Goal: Task Accomplishment & Management: Use online tool/utility

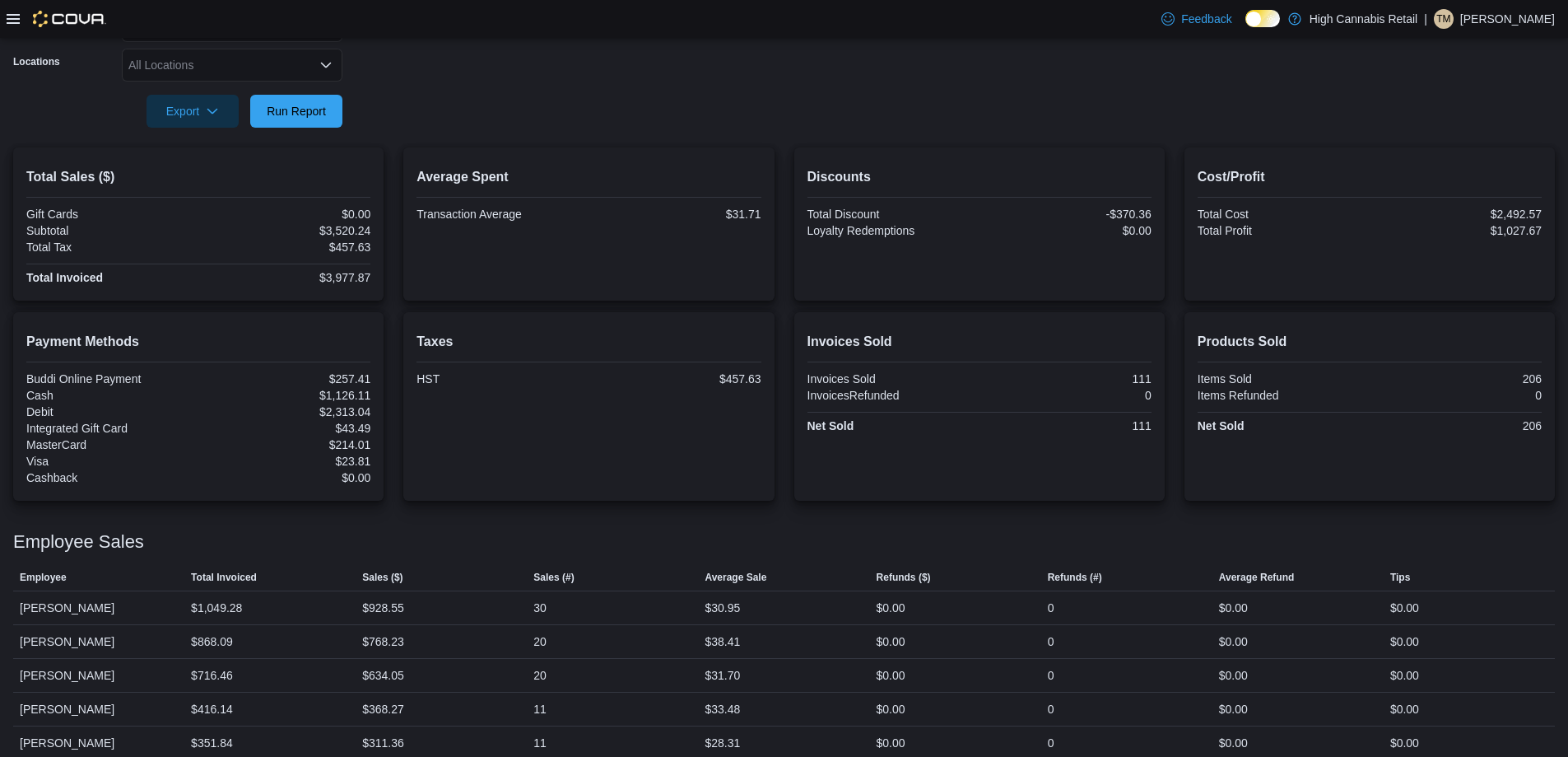
scroll to position [203, 0]
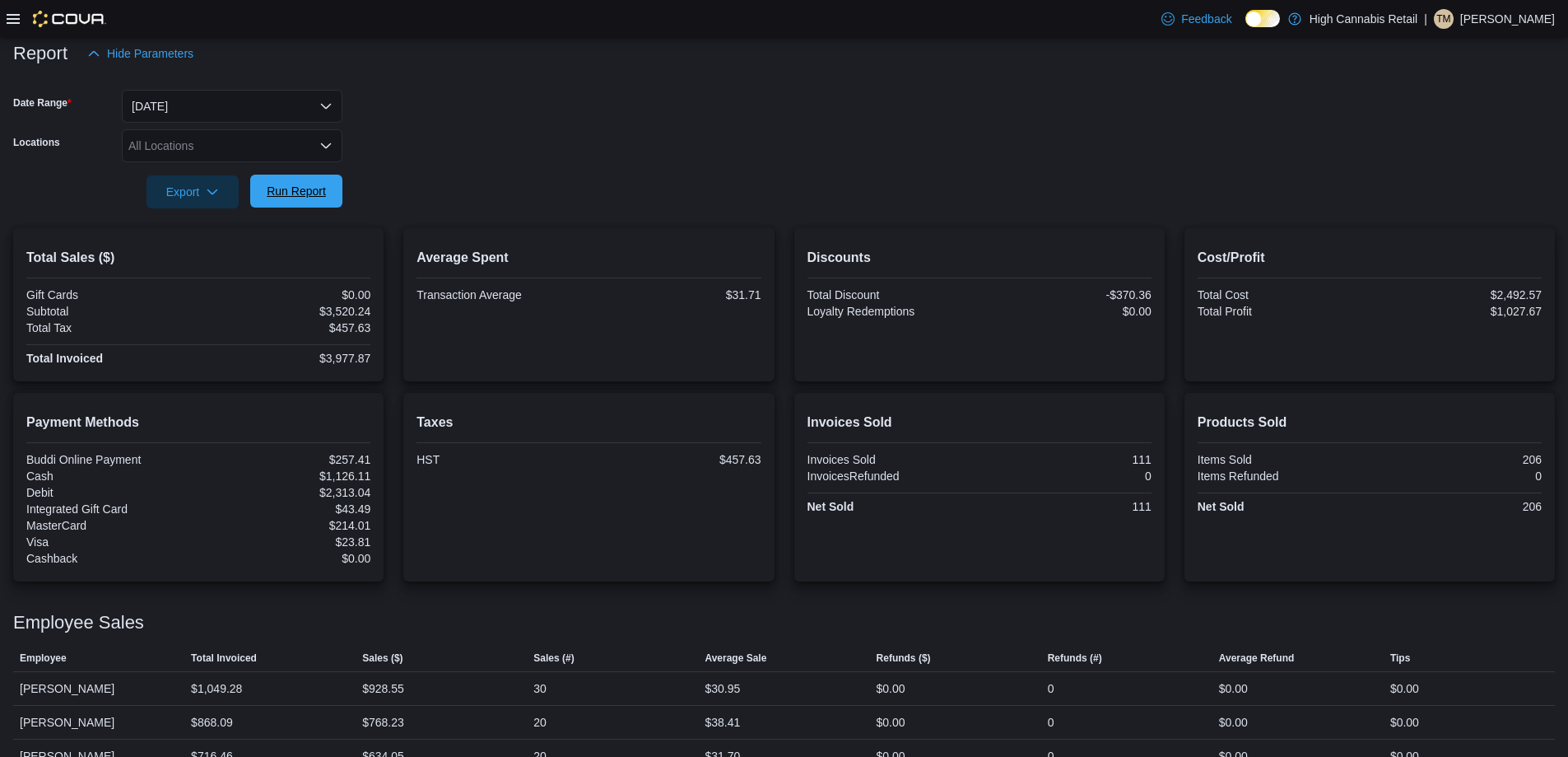
click at [313, 198] on span "Run Report" at bounding box center [296, 191] width 60 height 16
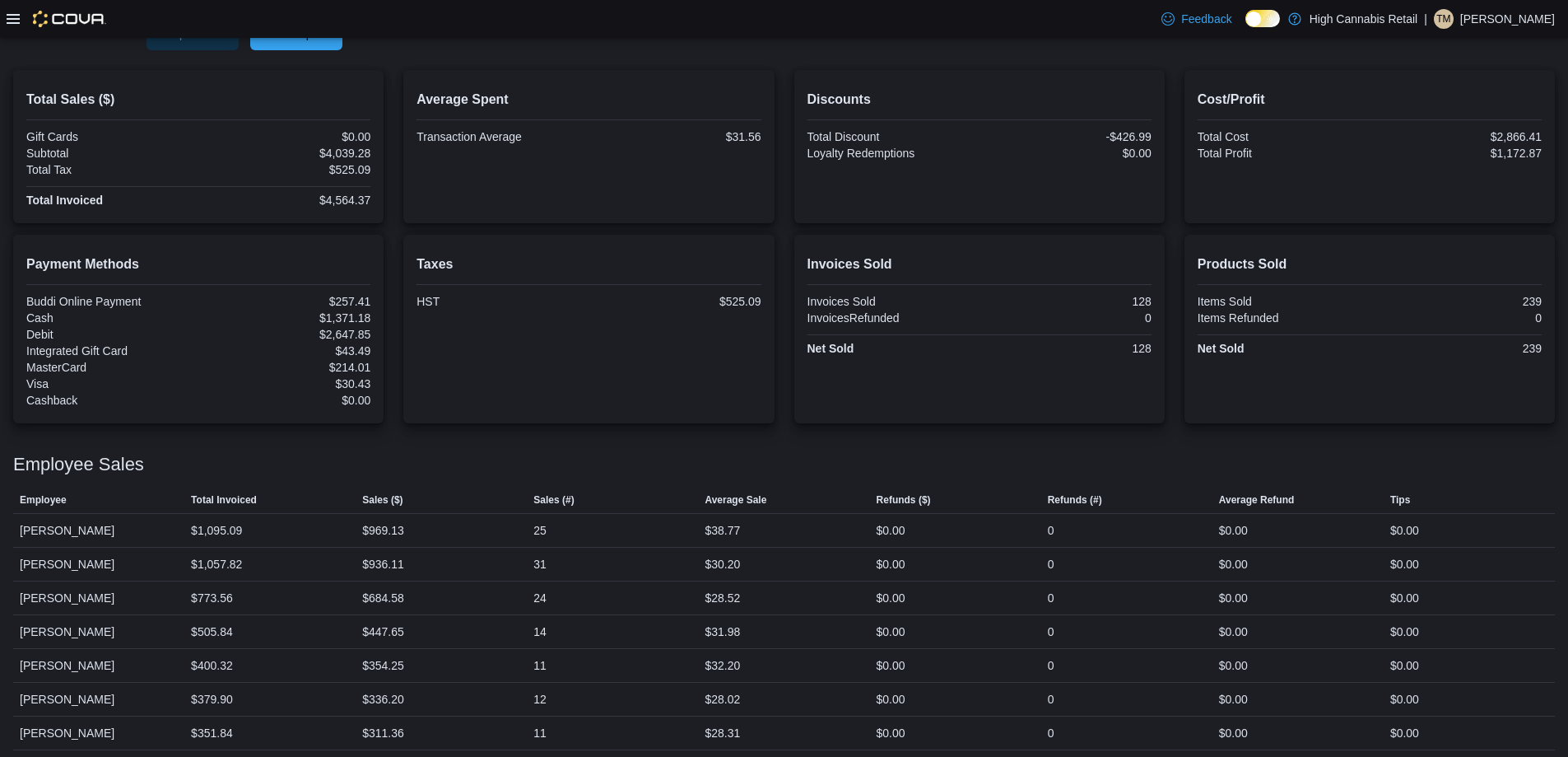
scroll to position [368, 0]
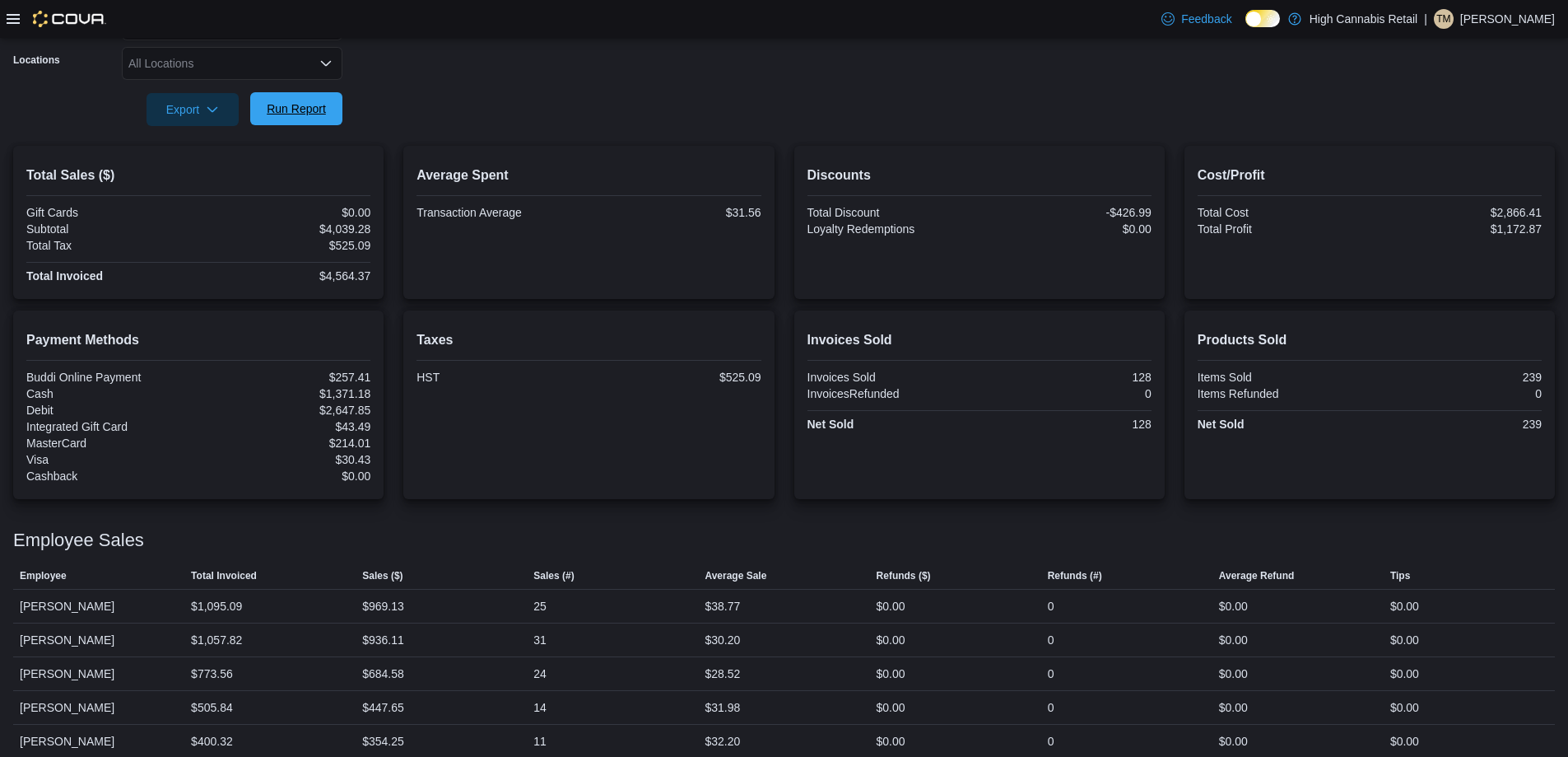
click at [311, 105] on span "Run Report" at bounding box center [296, 108] width 60 height 16
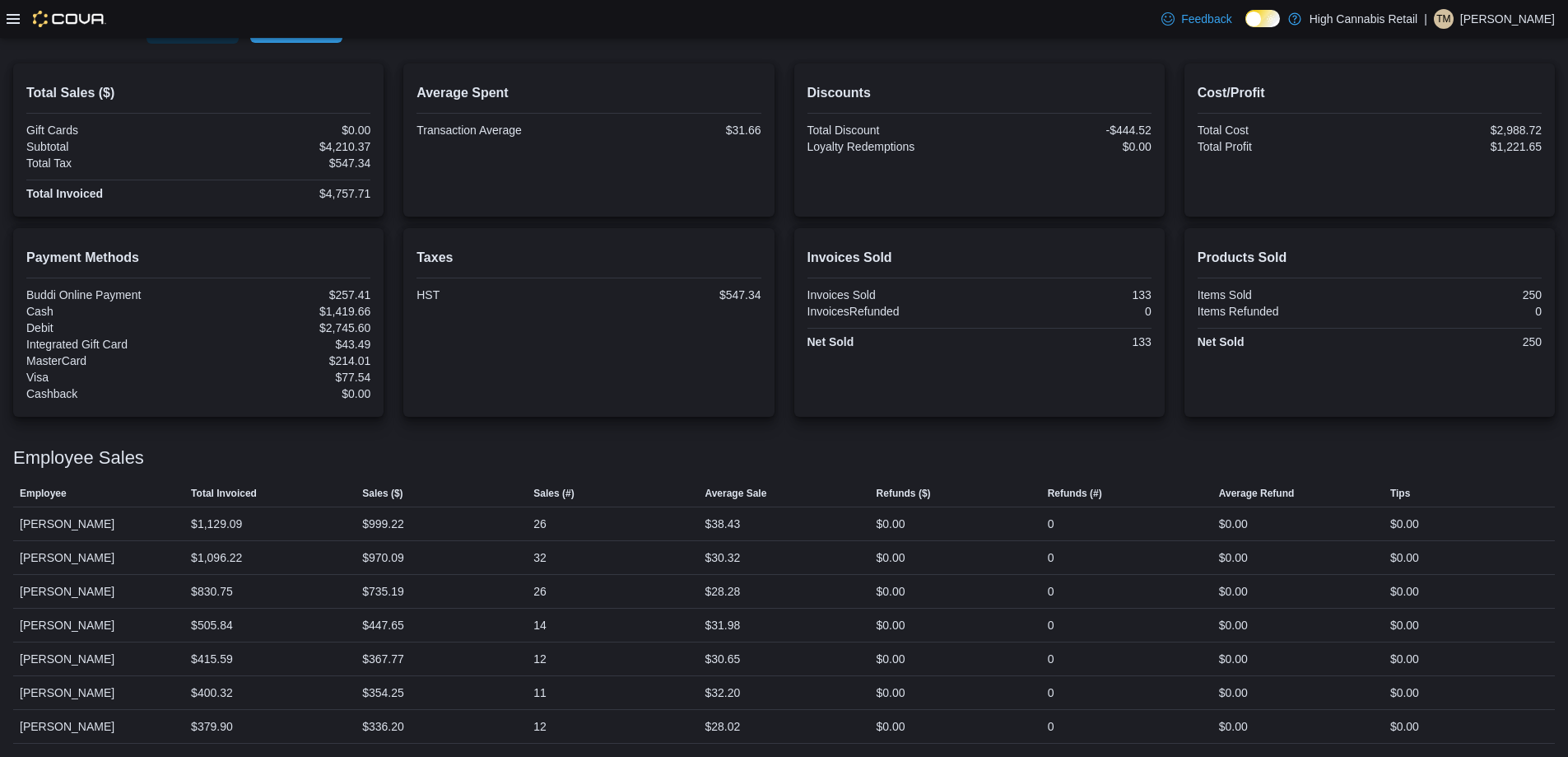
click at [316, 39] on span "Run Report" at bounding box center [296, 26] width 72 height 33
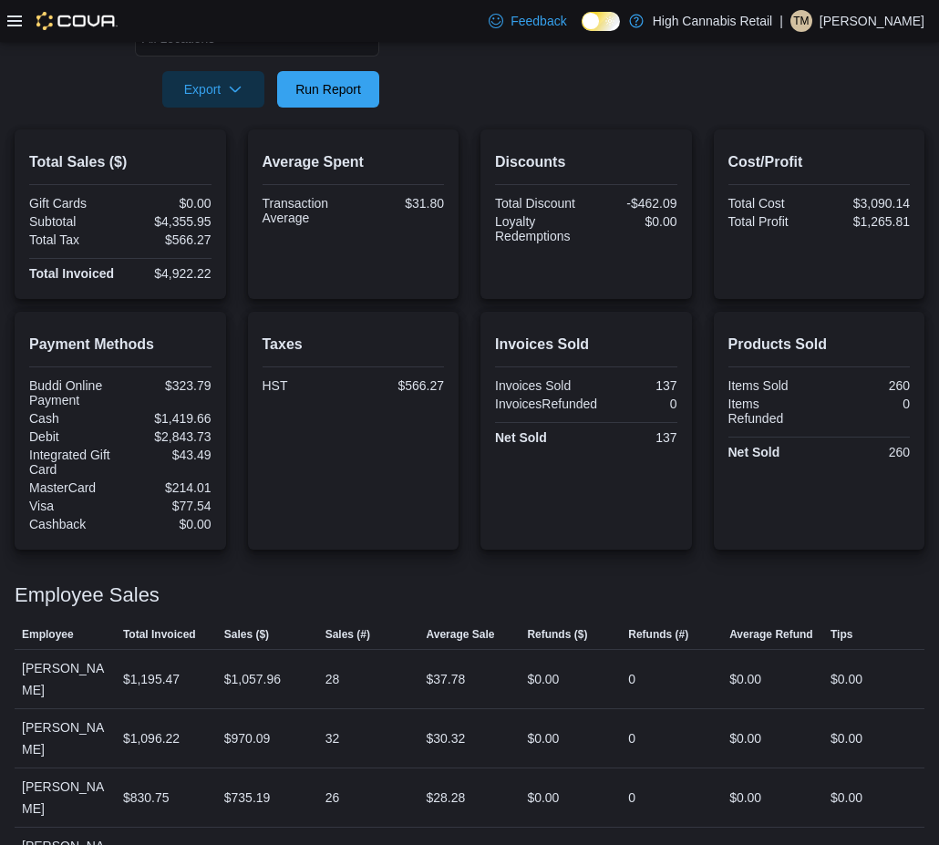
scroll to position [316, 0]
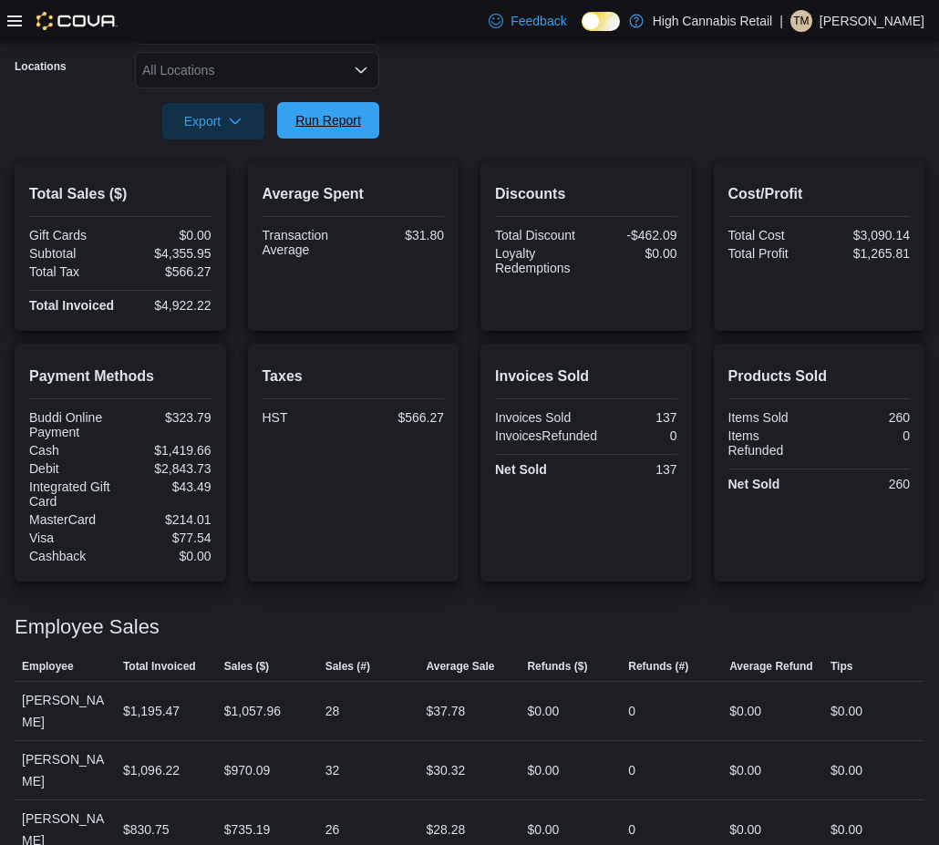
click at [351, 126] on span "Run Report" at bounding box center [328, 120] width 66 height 18
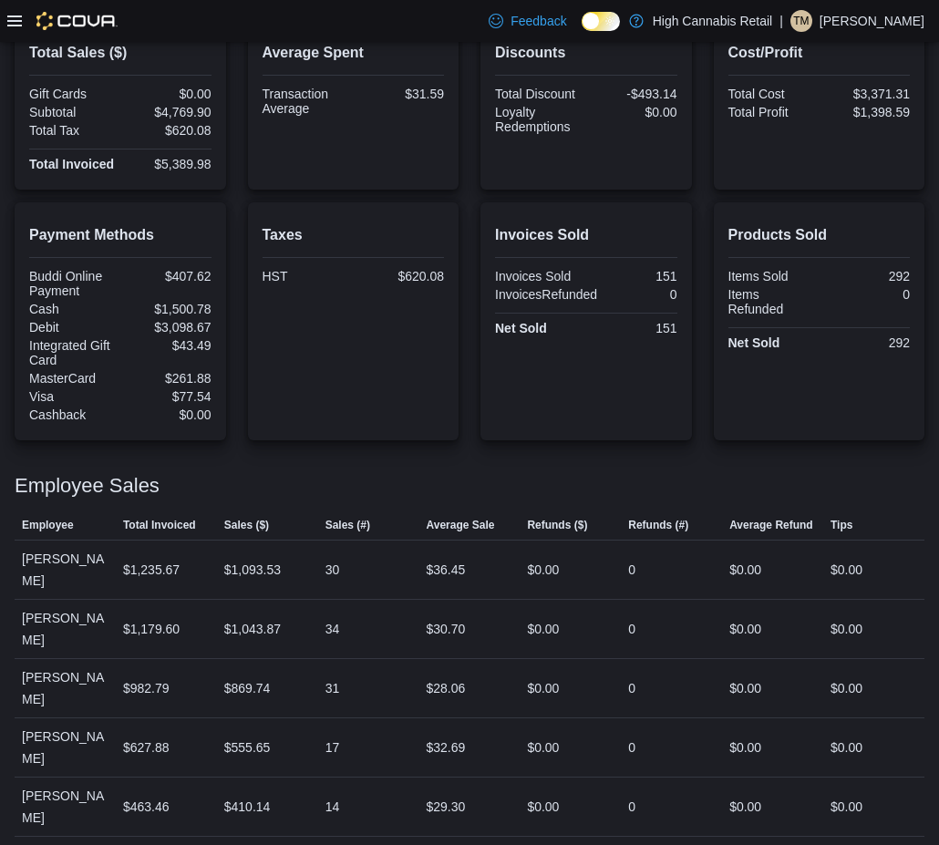
scroll to position [426, 0]
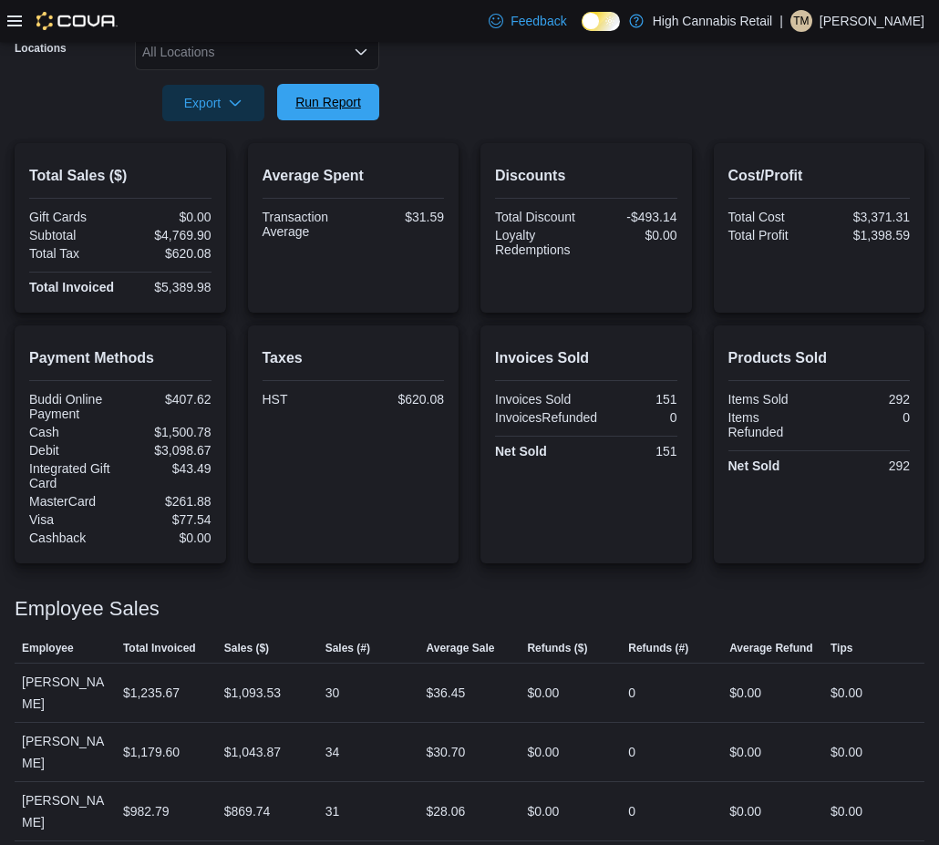
click at [320, 108] on span "Run Report" at bounding box center [328, 102] width 66 height 18
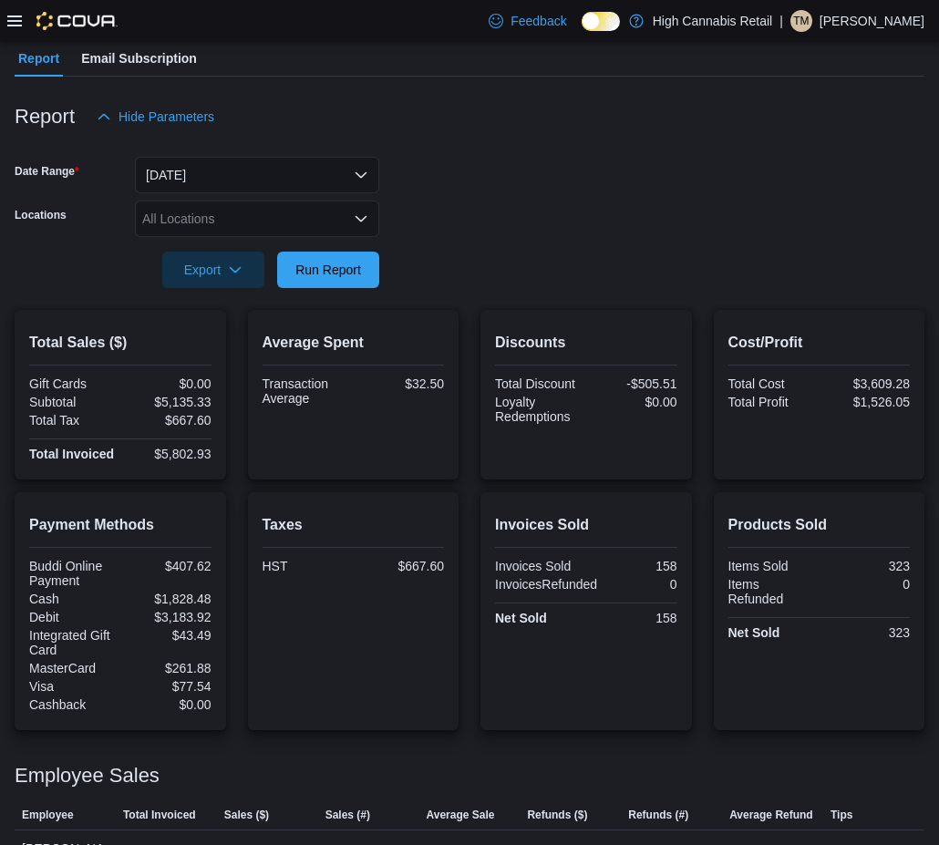
scroll to position [0, 0]
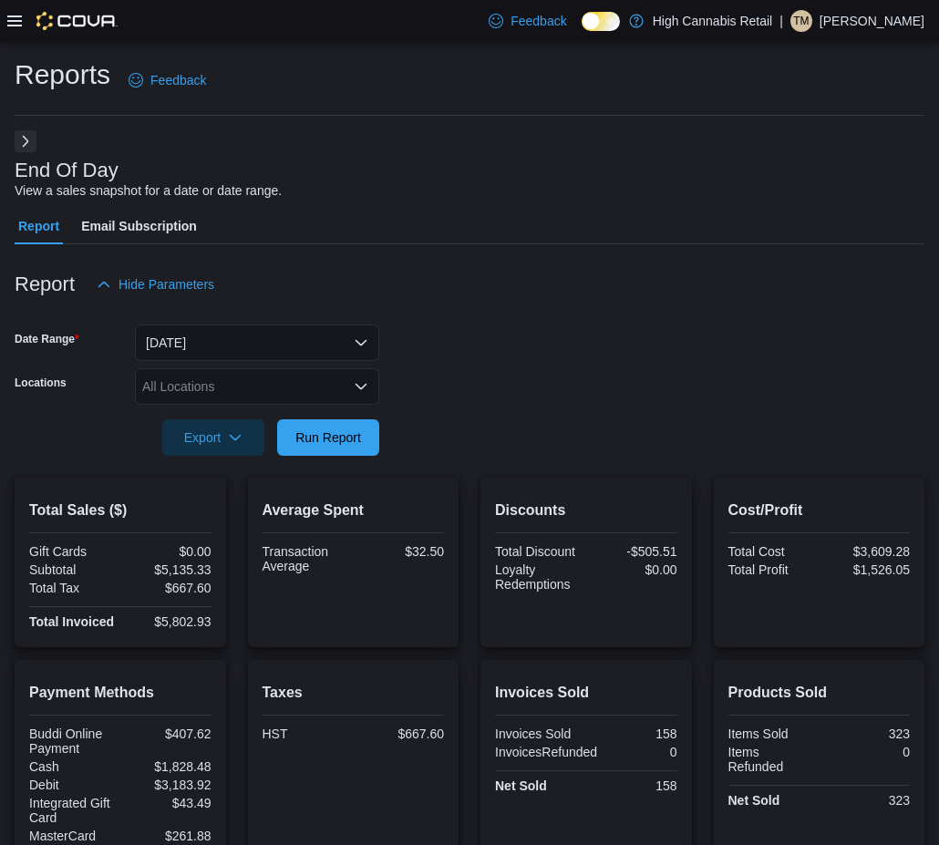
click at [216, 391] on div "All Locations" at bounding box center [257, 386] width 244 height 36
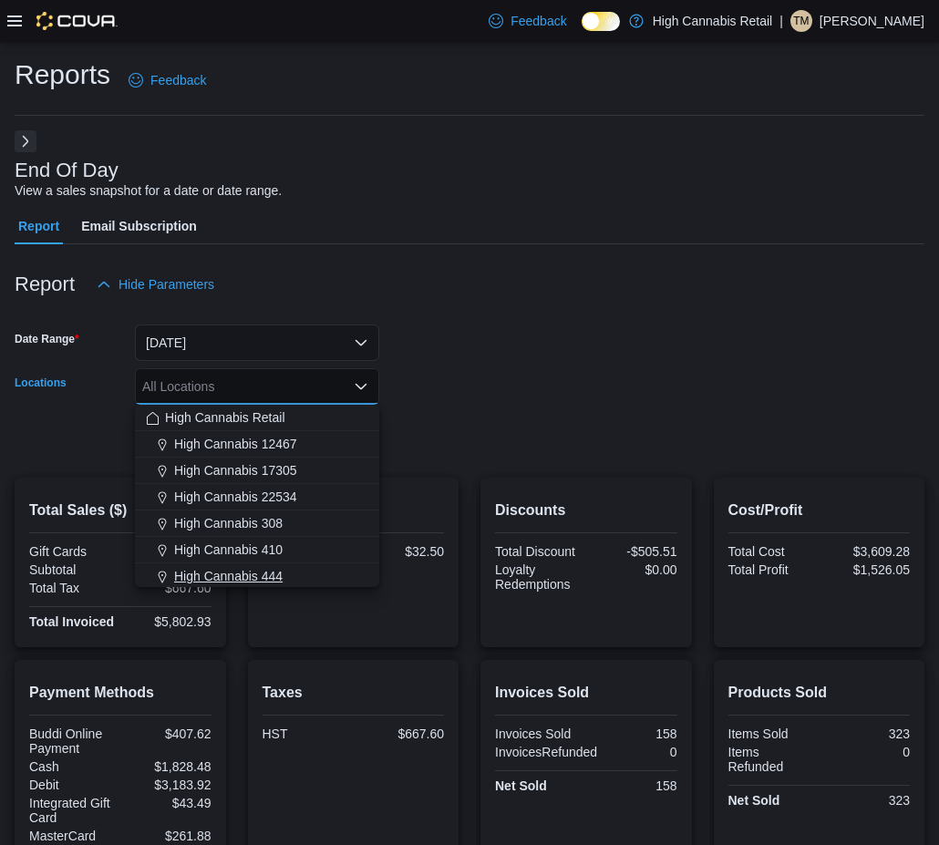
click at [276, 571] on span "High Cannabis 444" at bounding box center [228, 576] width 108 height 18
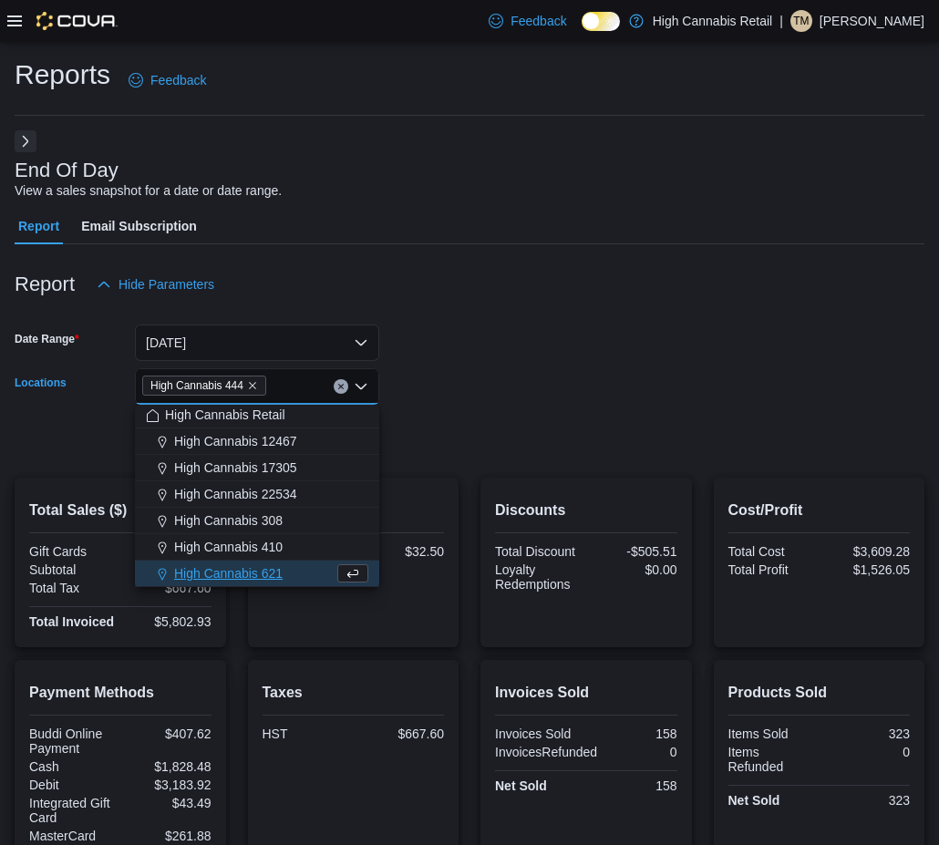
click at [473, 396] on form "Date Range [DATE] Locations High Cannabis 444 Combo box. Selected. High Cannabi…" at bounding box center [470, 379] width 910 height 153
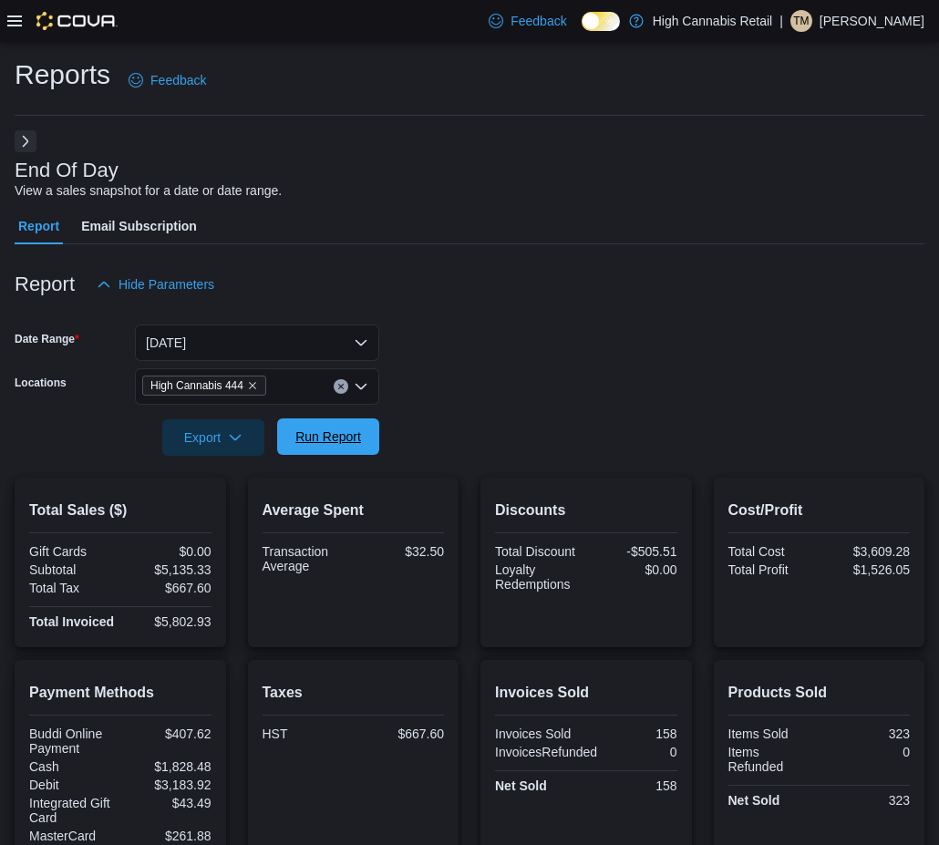
click at [360, 427] on span "Run Report" at bounding box center [328, 436] width 80 height 36
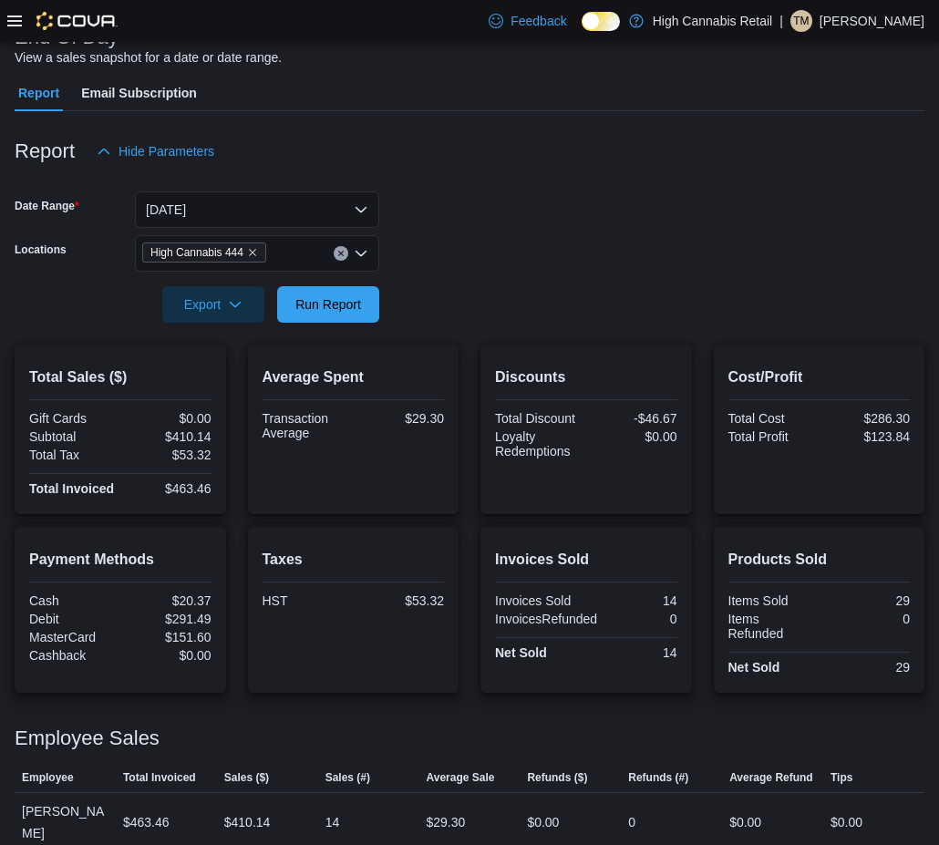
scroll to position [155, 0]
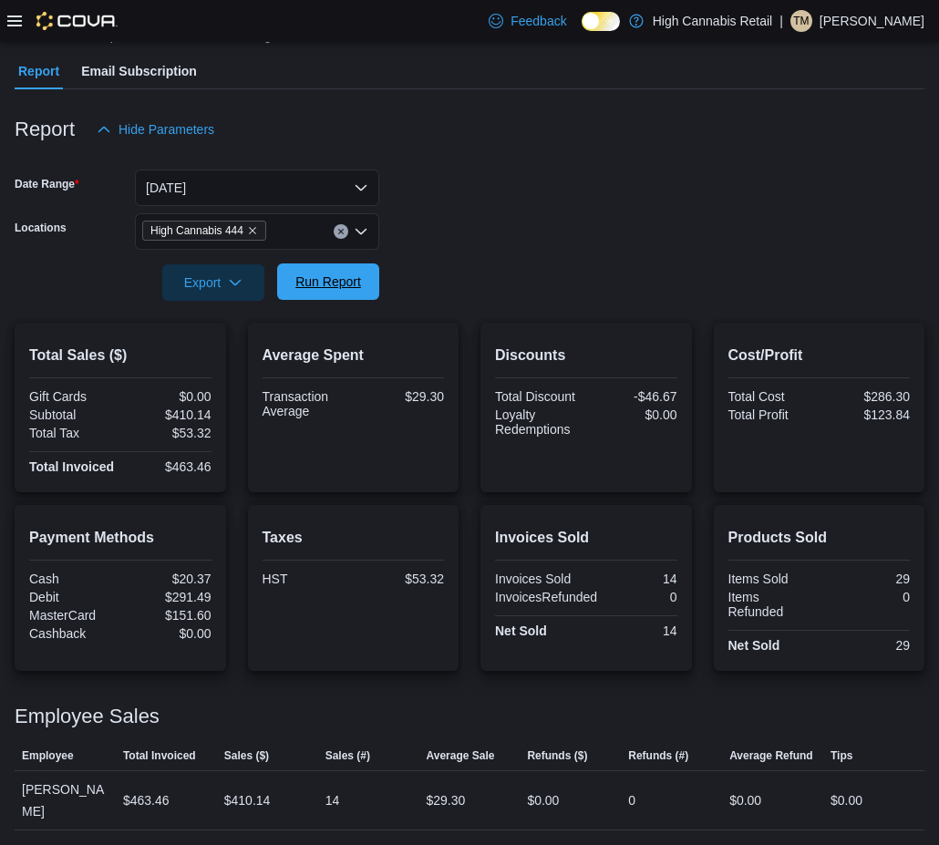
click at [340, 273] on span "Run Report" at bounding box center [328, 281] width 80 height 36
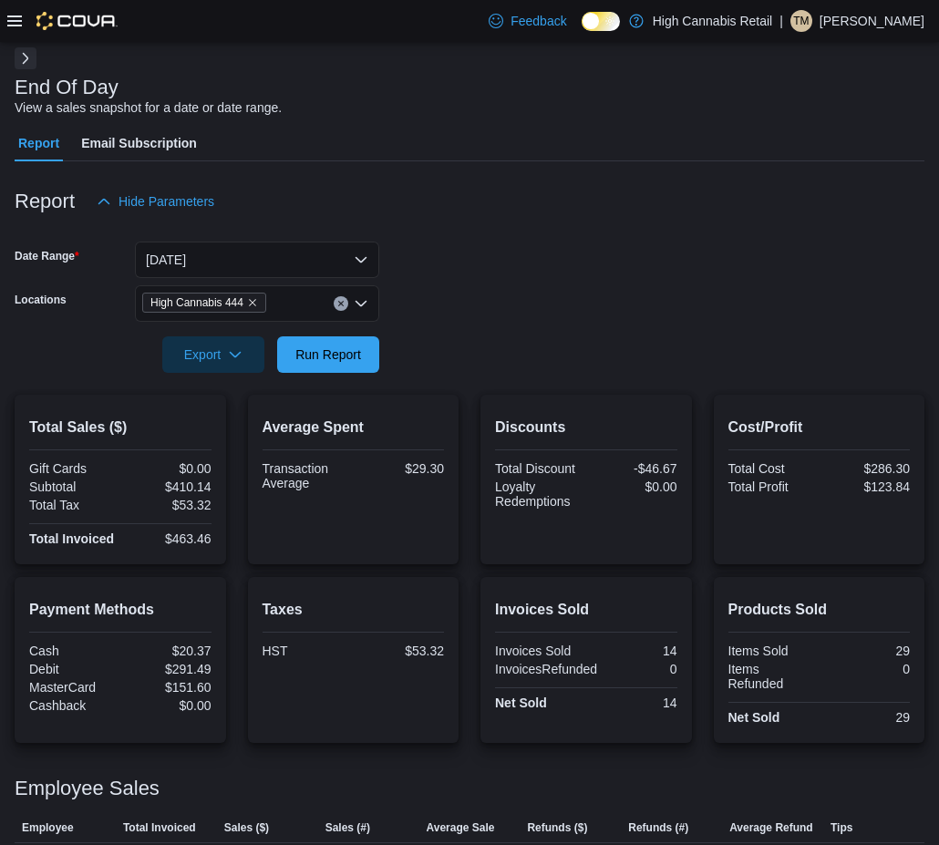
scroll to position [0, 0]
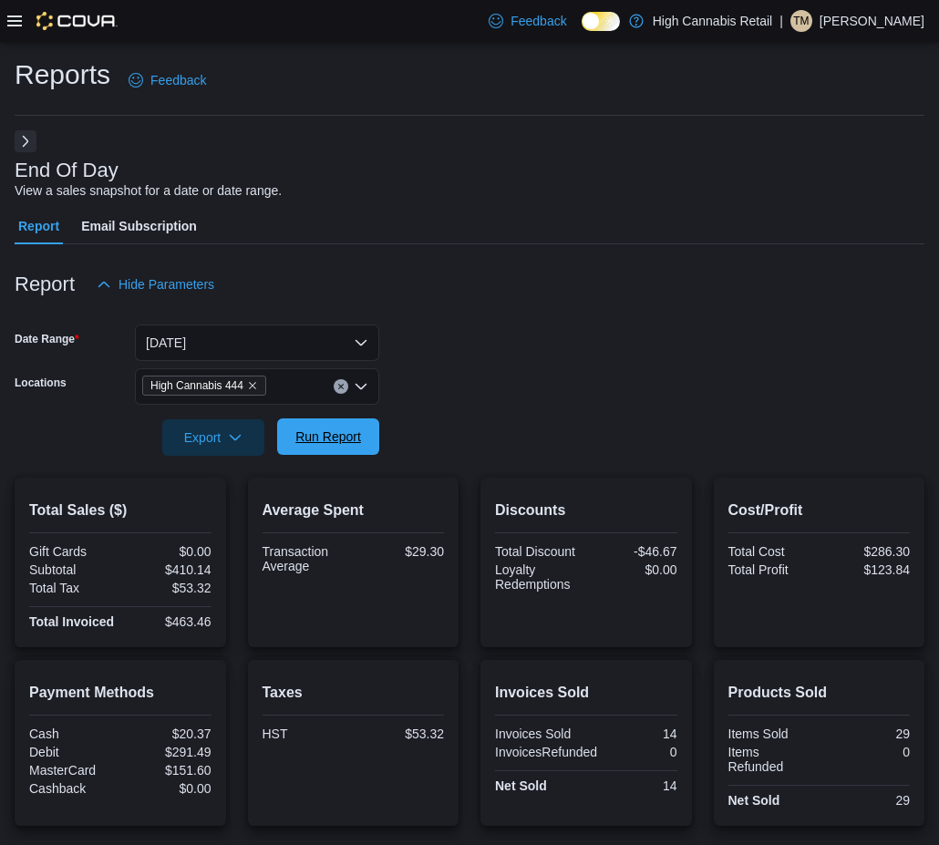
click at [365, 448] on span "Run Report" at bounding box center [328, 436] width 80 height 36
click at [360, 430] on span "Run Report" at bounding box center [328, 436] width 66 height 18
click at [327, 440] on span "Run Report" at bounding box center [328, 436] width 66 height 18
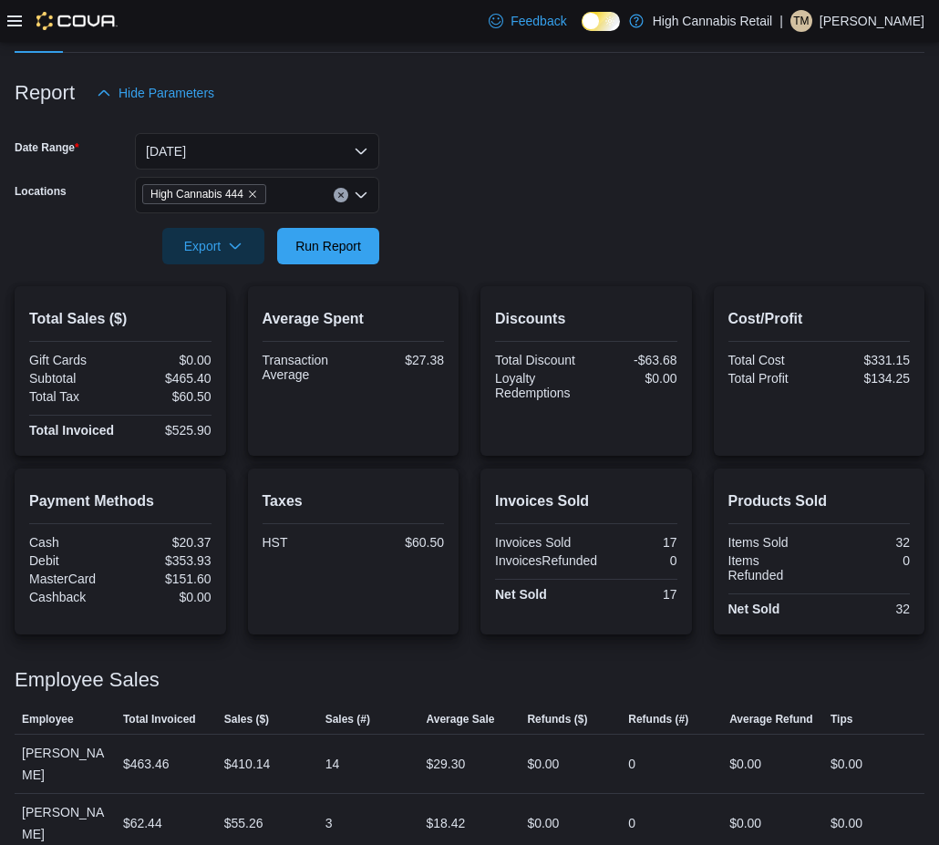
scroll to position [192, 0]
click at [310, 250] on span "Run Report" at bounding box center [328, 244] width 66 height 18
click at [341, 196] on icon "Clear input" at bounding box center [340, 193] width 7 height 7
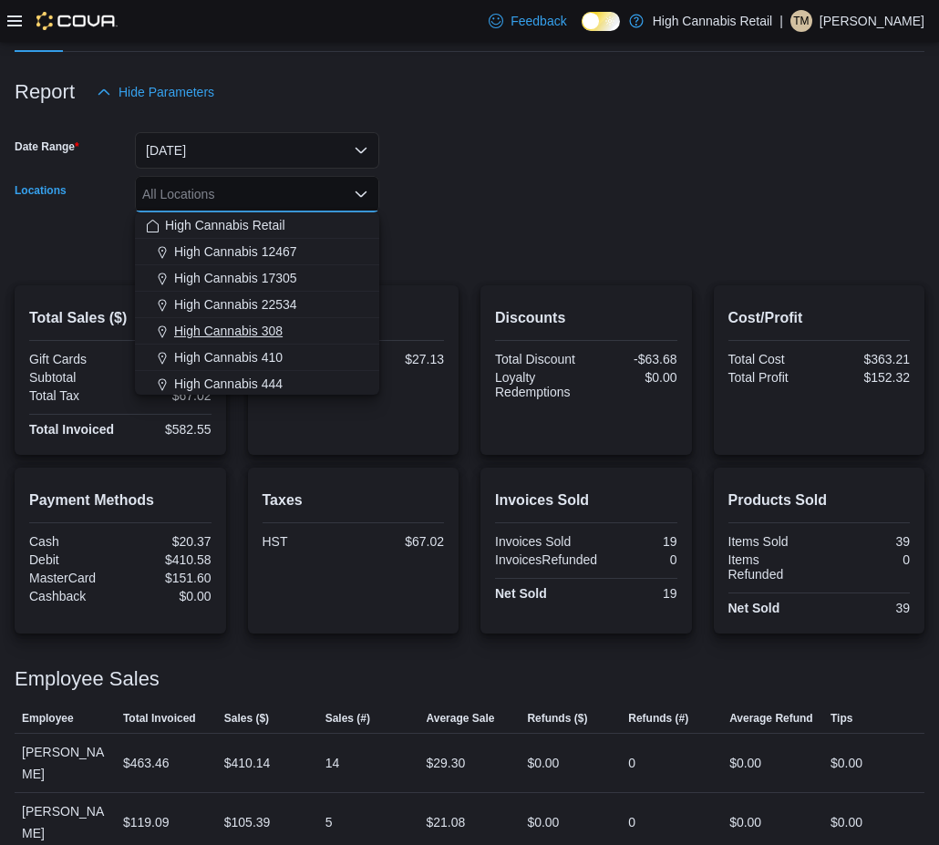
click at [310, 334] on div "High Cannabis 308" at bounding box center [257, 331] width 222 height 18
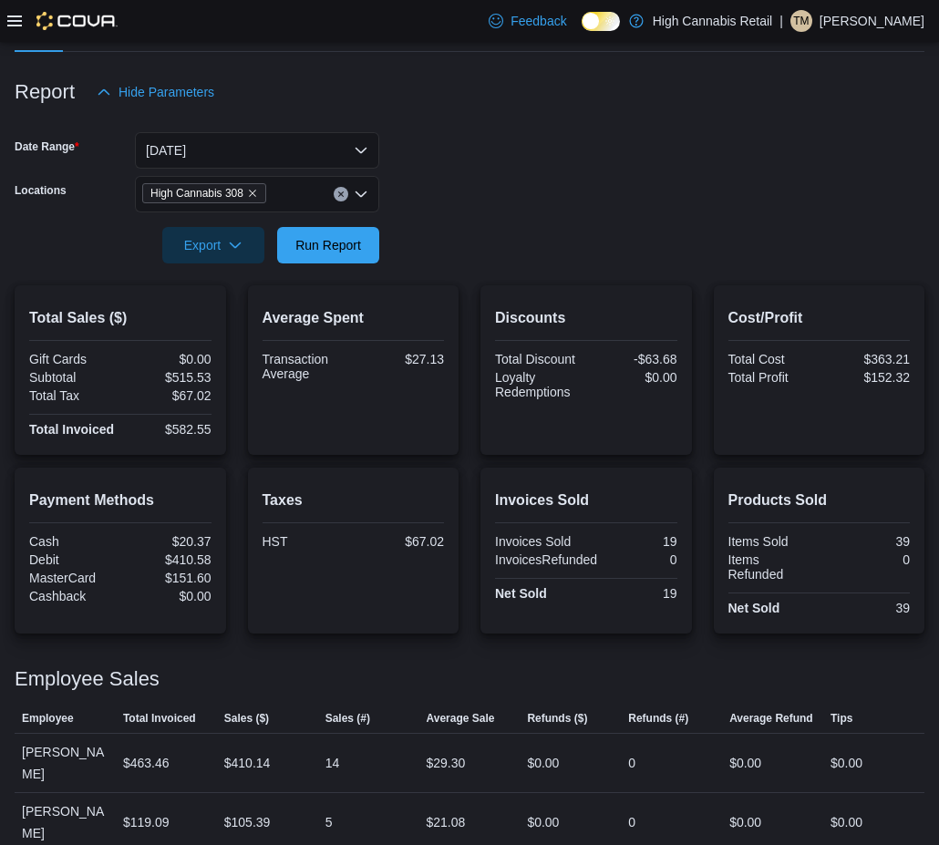
click at [405, 264] on div at bounding box center [470, 274] width 910 height 22
click at [333, 264] on div at bounding box center [470, 274] width 910 height 22
click at [348, 247] on span "Run Report" at bounding box center [328, 244] width 66 height 18
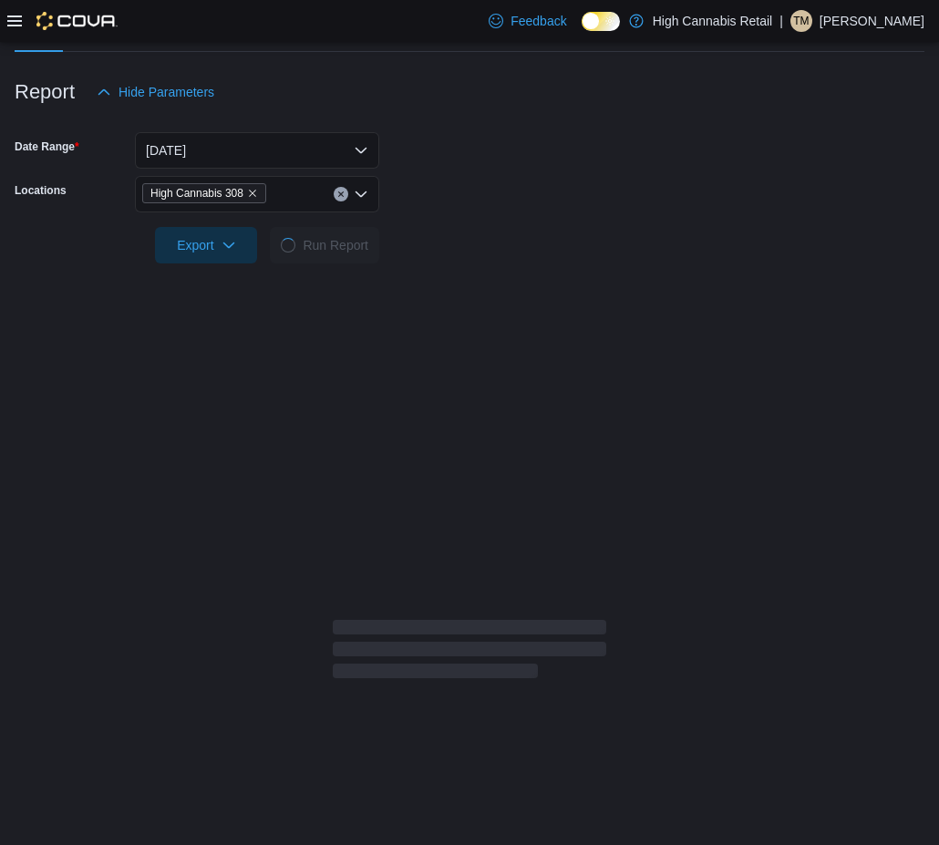
scroll to position [133, 0]
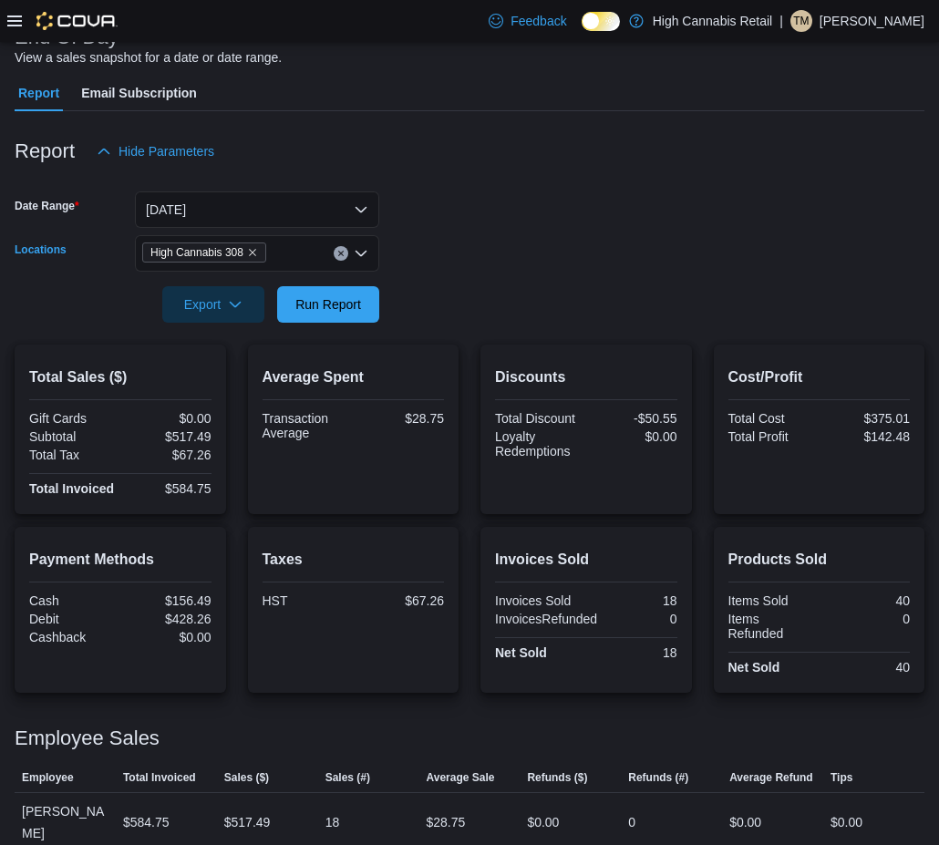
click at [339, 252] on icon "Clear input" at bounding box center [340, 254] width 5 height 5
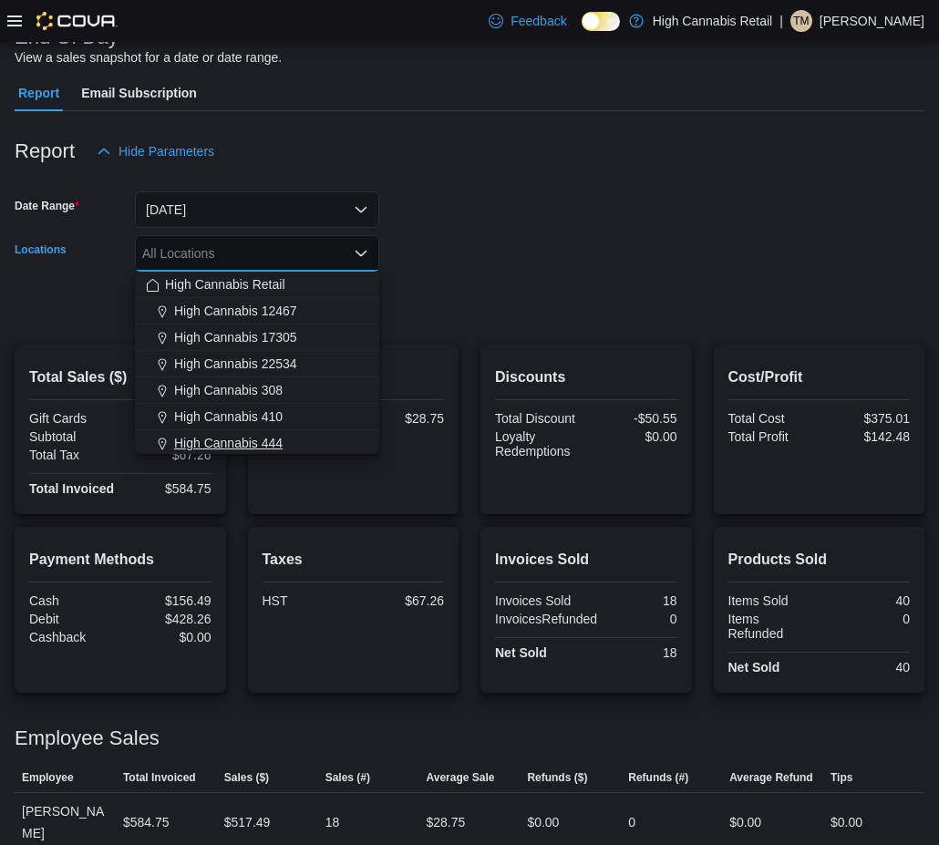
click at [299, 434] on div "High Cannabis 444" at bounding box center [257, 443] width 222 height 18
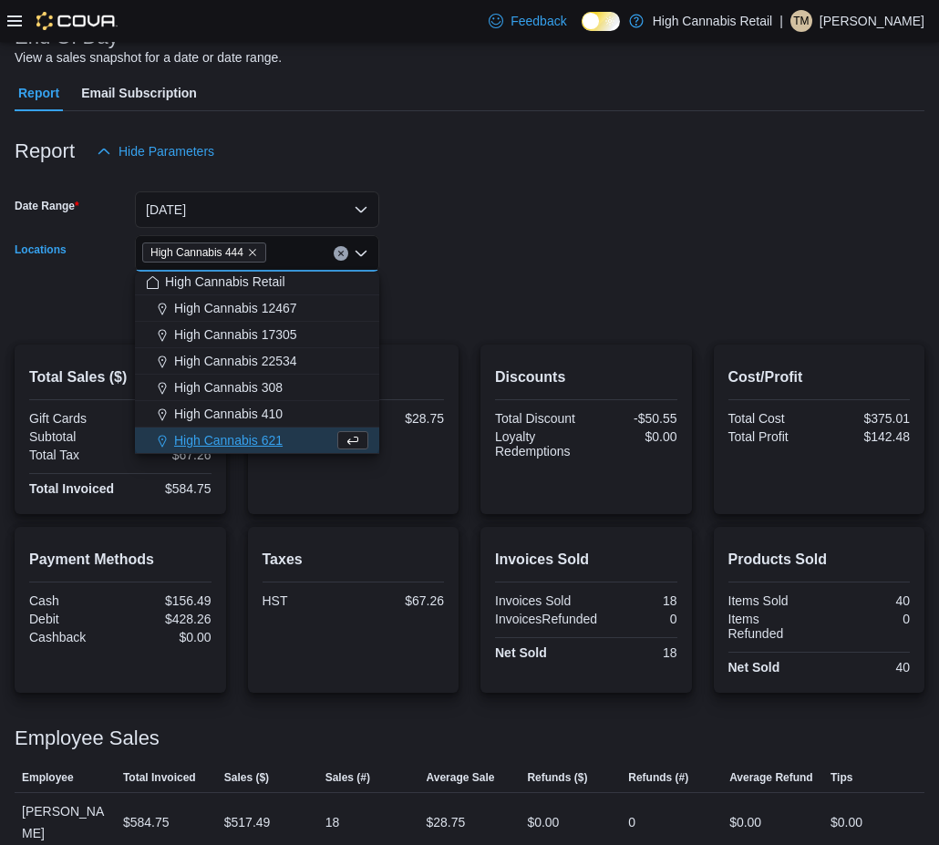
drag, startPoint x: 440, startPoint y: 299, endPoint x: 337, endPoint y: 299, distance: 103.0
click at [437, 299] on form "Date Range [DATE] Locations High Cannabis 444 Combo box. Selected. High Cannabi…" at bounding box center [470, 246] width 910 height 153
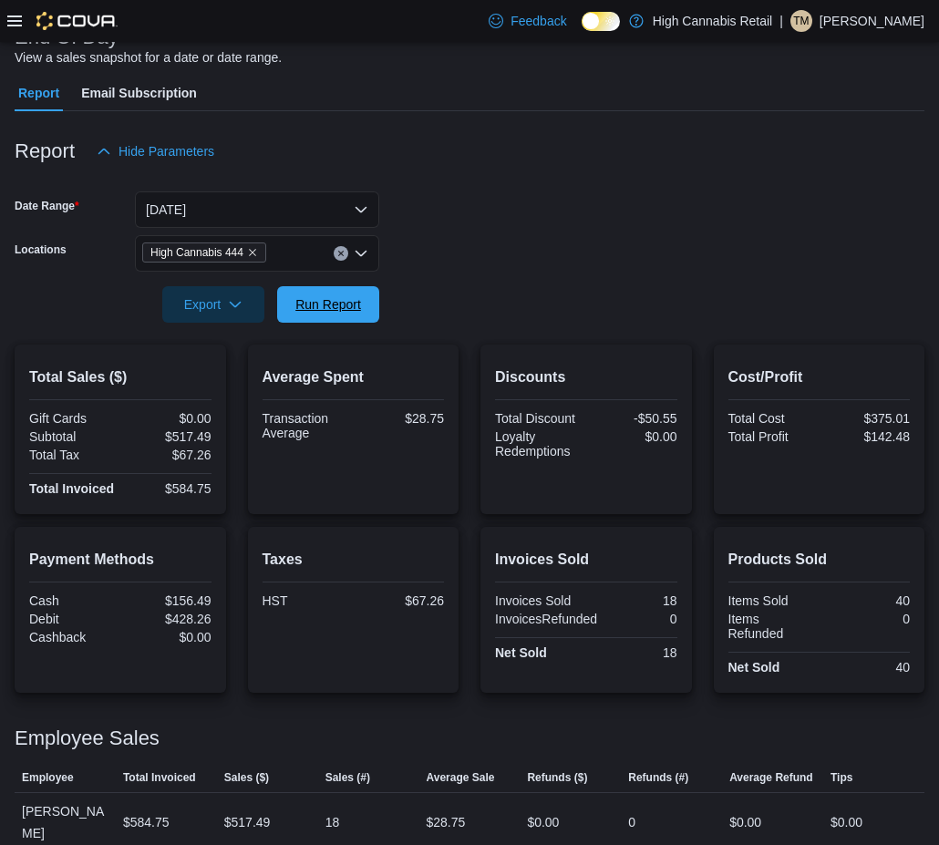
drag, startPoint x: 337, startPoint y: 299, endPoint x: 383, endPoint y: 286, distance: 47.3
click at [336, 300] on span "Run Report" at bounding box center [328, 304] width 66 height 18
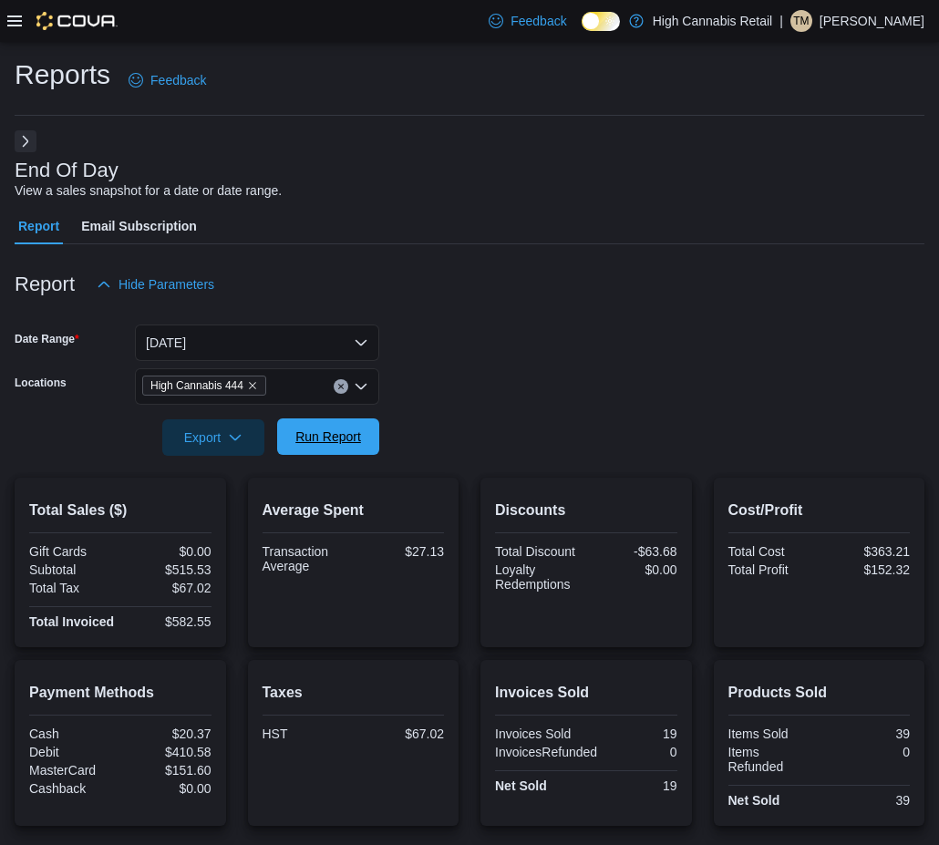
click at [337, 452] on span "Run Report" at bounding box center [328, 436] width 80 height 36
click at [335, 445] on span "Run Report" at bounding box center [328, 436] width 66 height 18
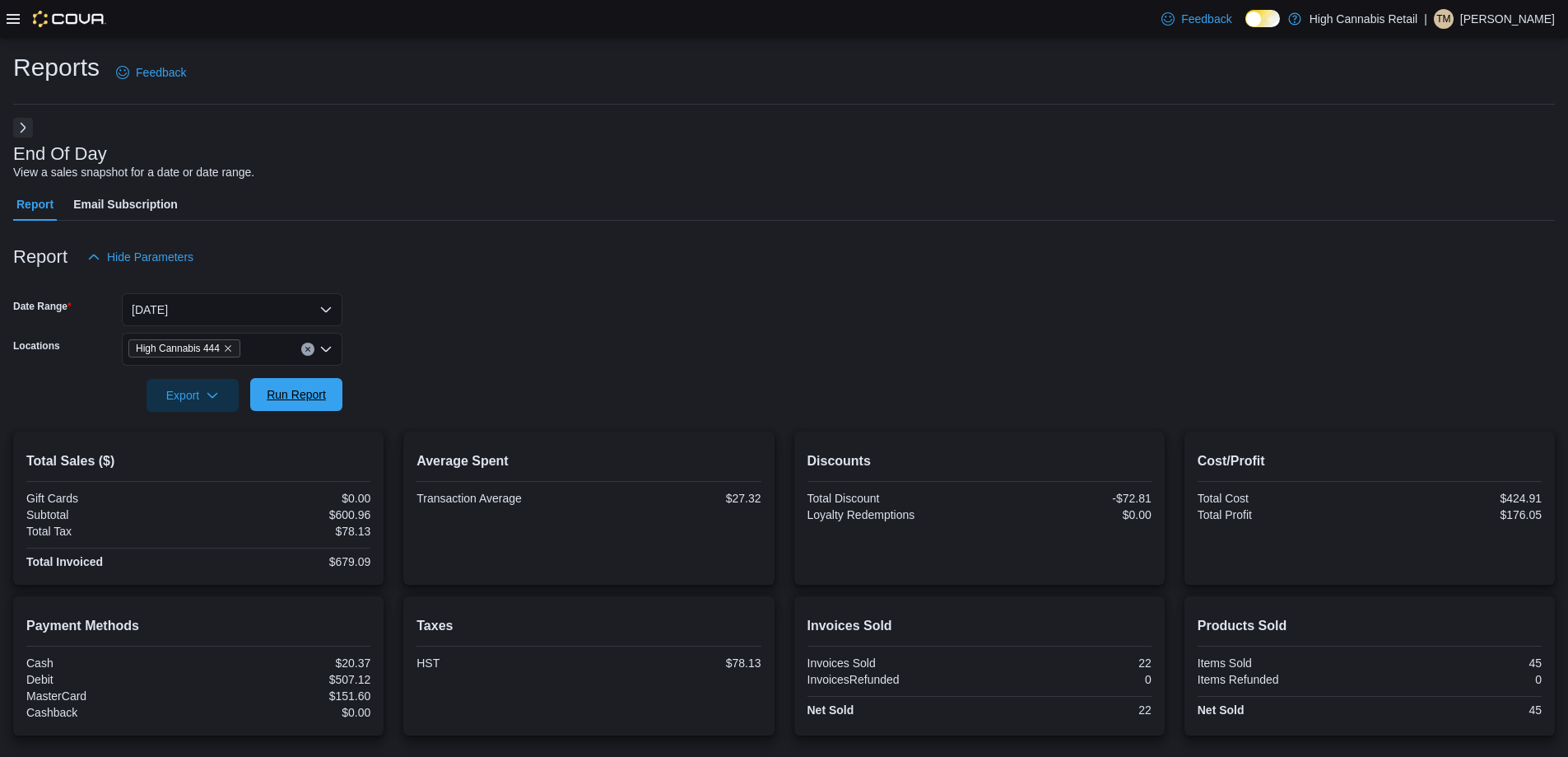
click at [300, 396] on span "Run Report" at bounding box center [296, 394] width 60 height 16
click at [308, 404] on span "Run Report" at bounding box center [296, 394] width 72 height 33
click at [312, 408] on span "Run Report" at bounding box center [296, 394] width 72 height 33
click at [305, 358] on div "High Cannabis 444" at bounding box center [232, 349] width 220 height 33
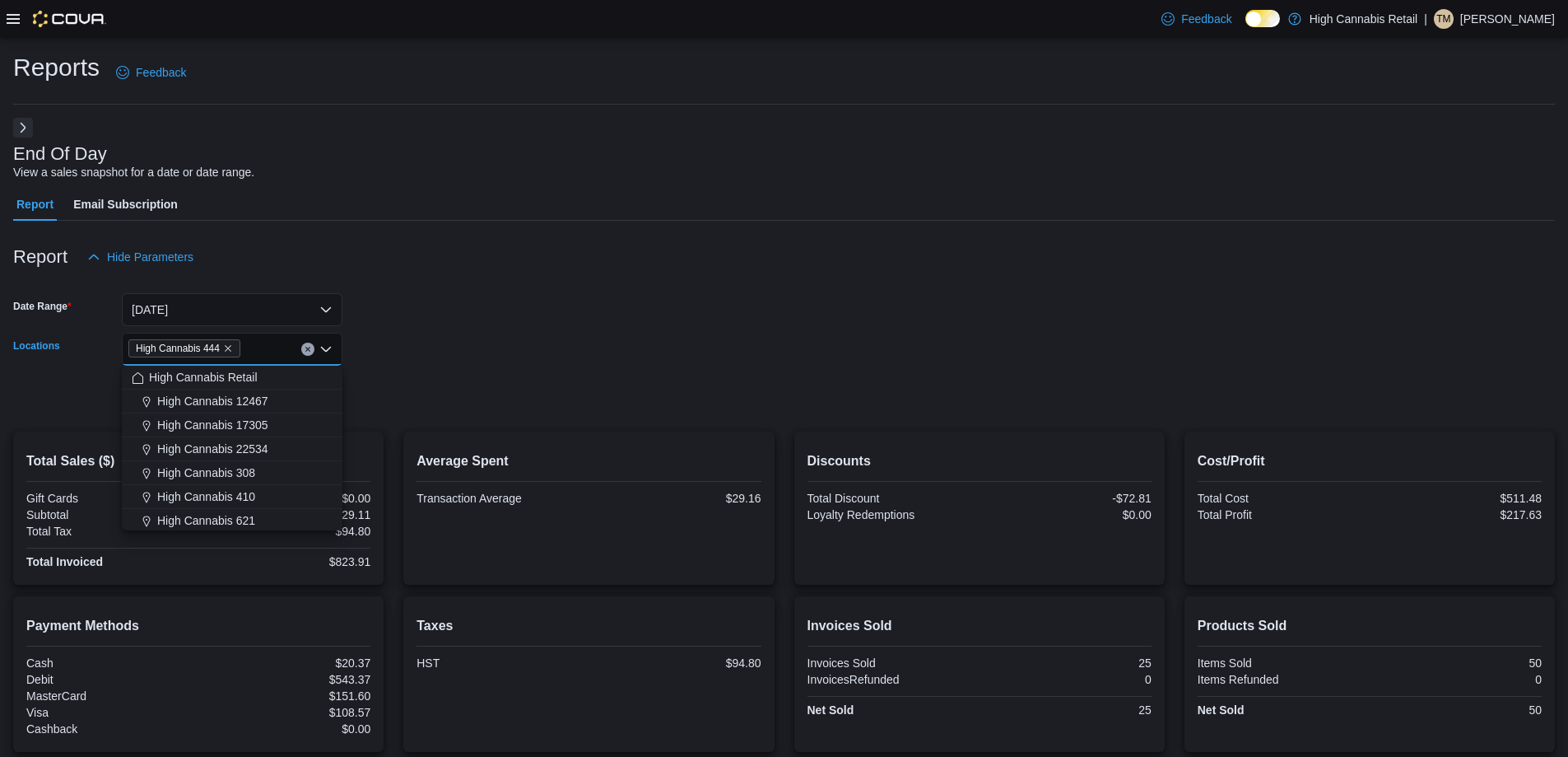
click at [312, 345] on button "Clear input" at bounding box center [308, 349] width 14 height 14
click at [278, 467] on div "High Cannabis 308" at bounding box center [232, 472] width 201 height 16
click at [425, 412] on div at bounding box center [784, 422] width 1542 height 20
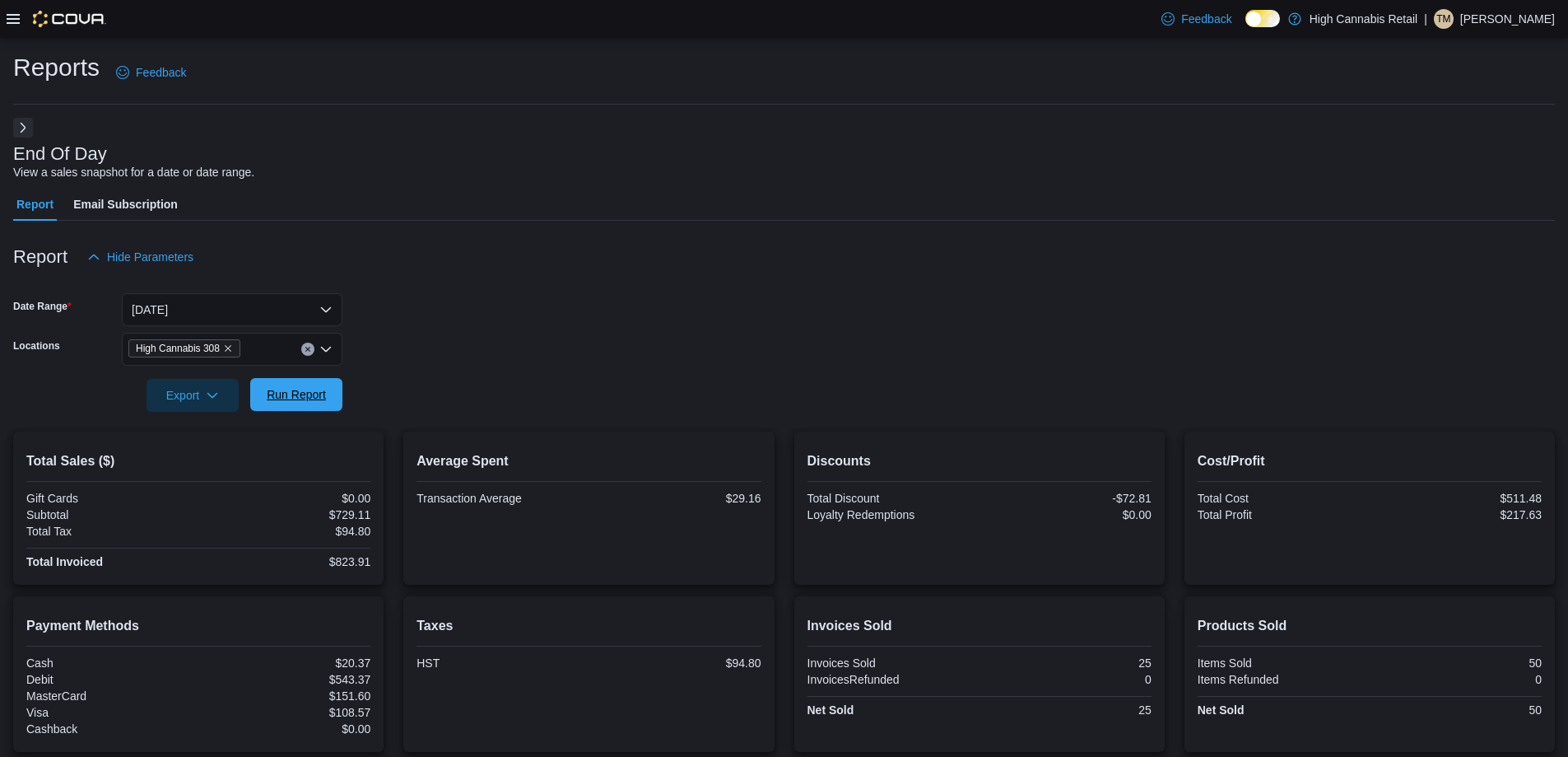
click at [319, 390] on span "Run Report" at bounding box center [296, 394] width 60 height 16
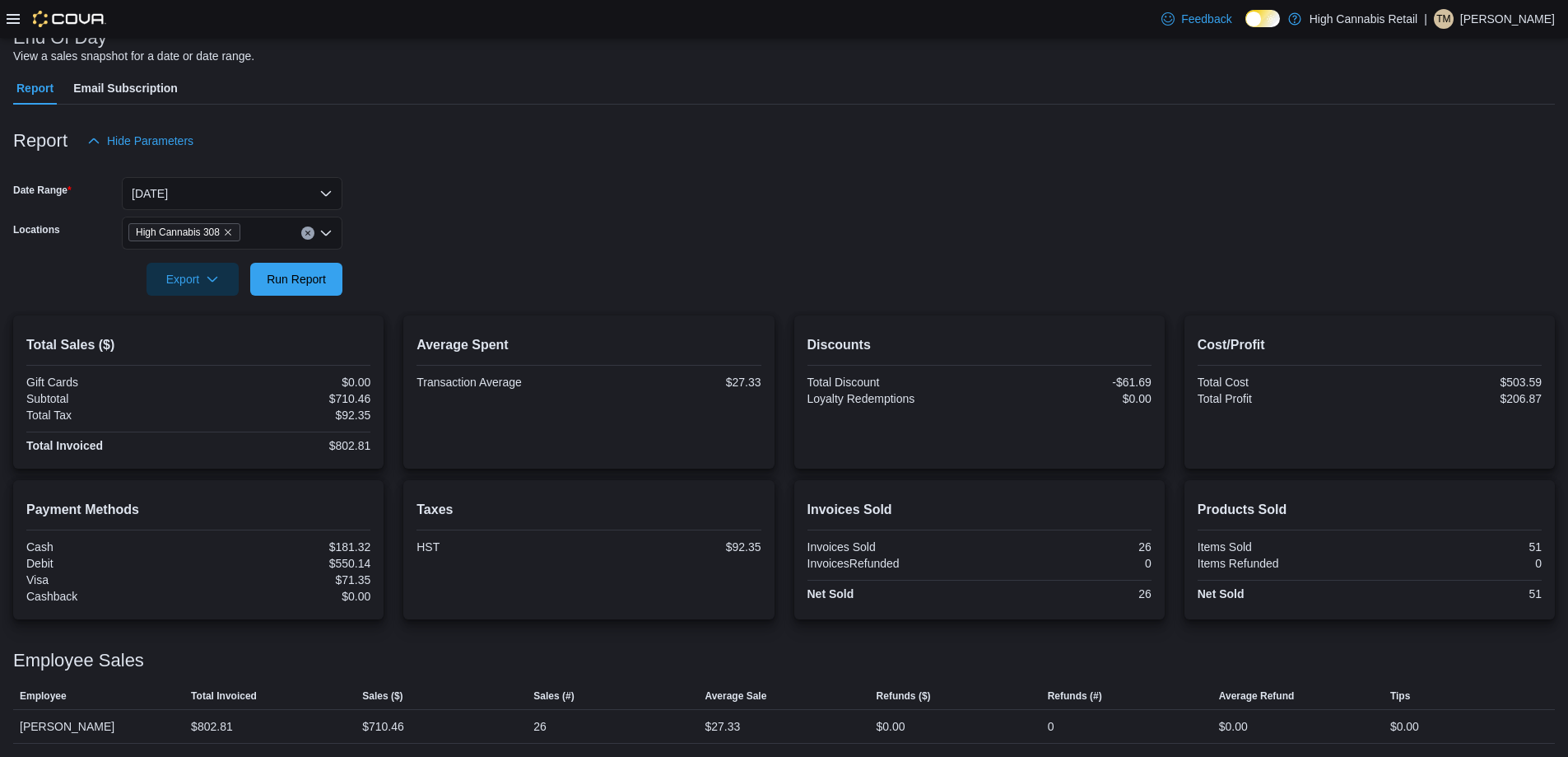
click at [306, 231] on icon "Clear input" at bounding box center [307, 232] width 5 height 5
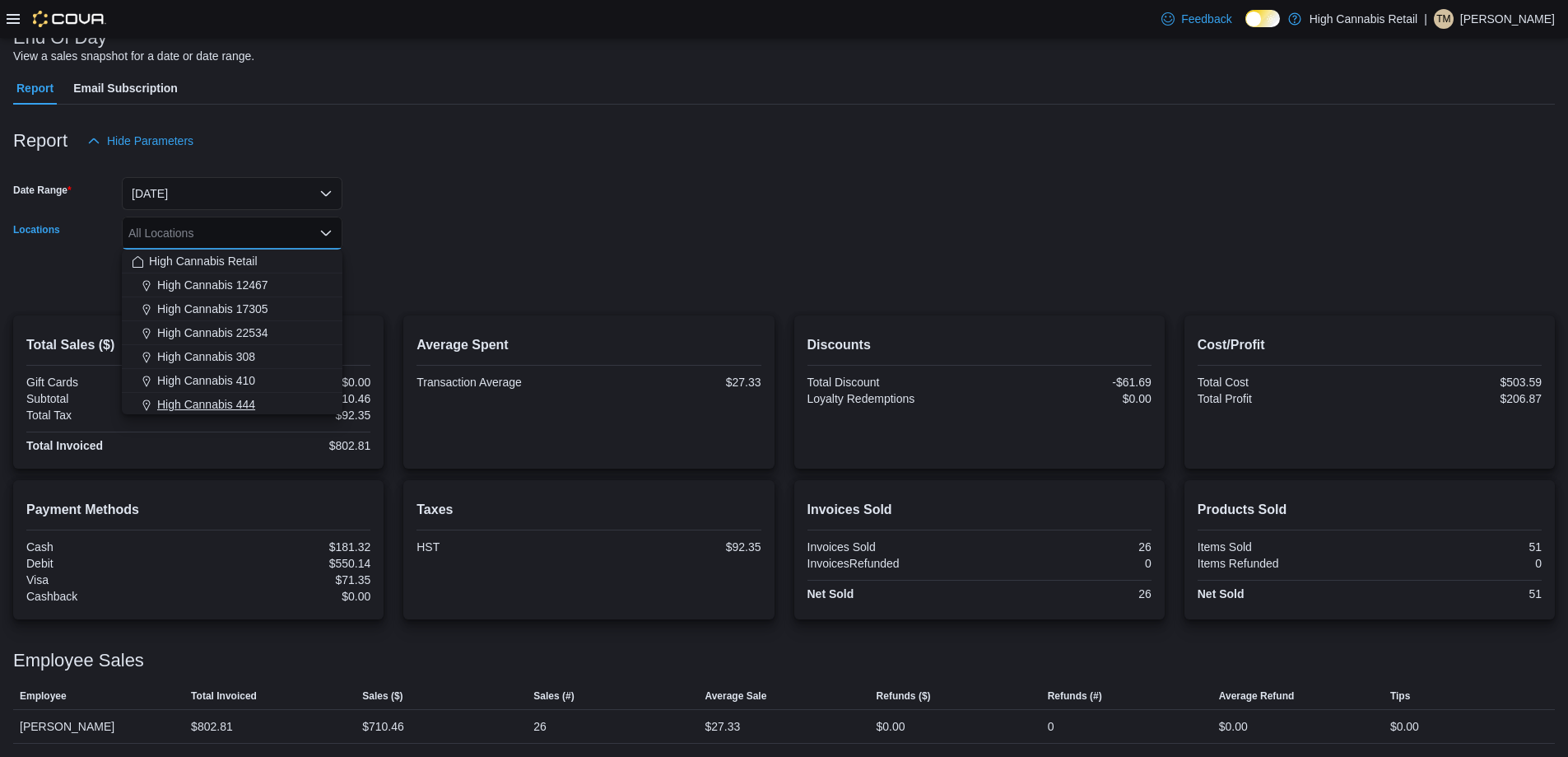
click at [313, 395] on button "High Cannabis 444" at bounding box center [232, 405] width 220 height 23
click at [438, 266] on form "Date Range [DATE] Locations High Cannabis 444 Combo box. Selected. High Cannabi…" at bounding box center [784, 226] width 1542 height 138
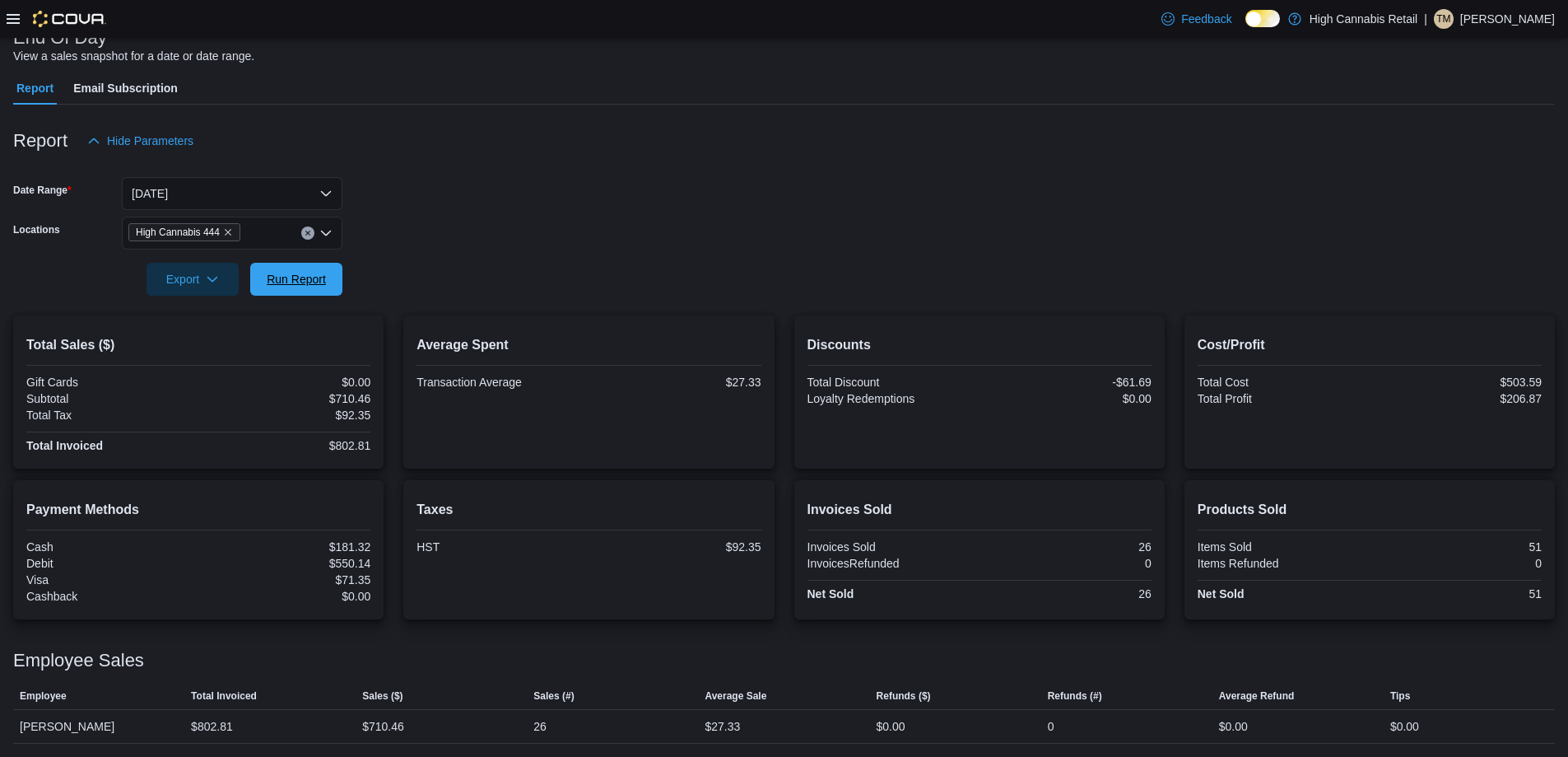
click at [339, 284] on button "Run Report" at bounding box center [296, 279] width 92 height 33
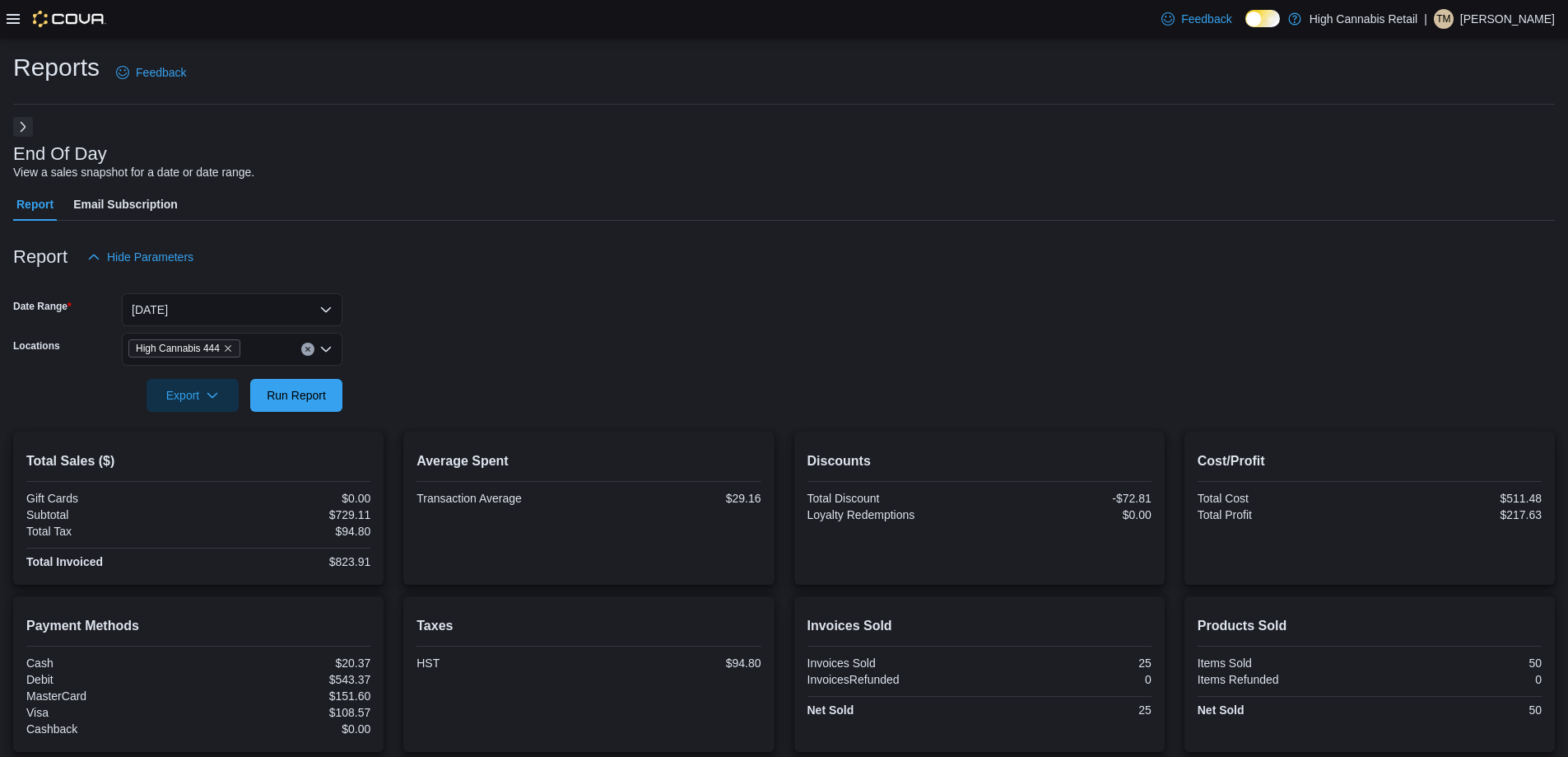
click at [21, 126] on button "Next" at bounding box center [23, 126] width 20 height 20
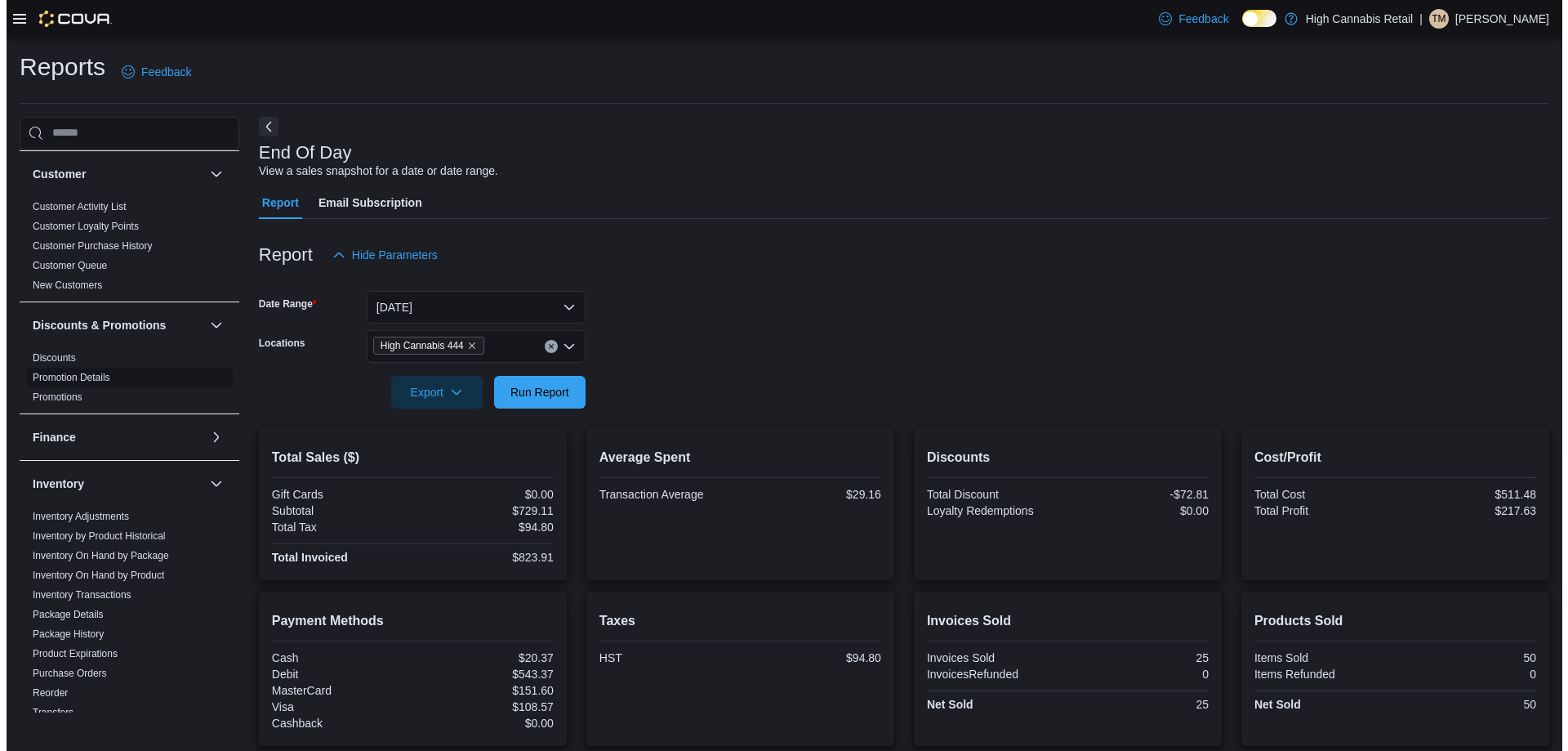
scroll to position [163, 0]
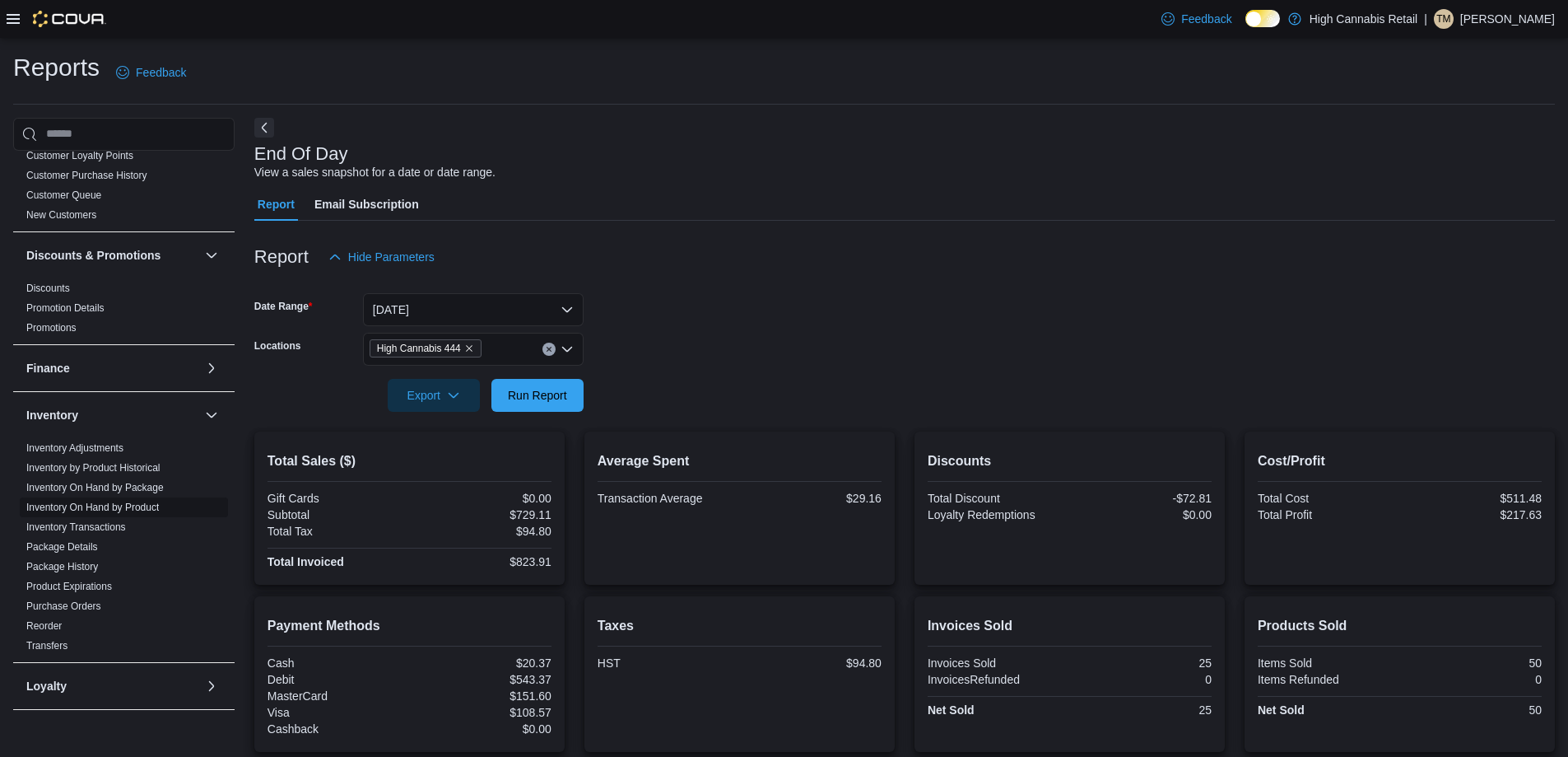
click at [149, 511] on link "Inventory On Hand by Product" at bounding box center [92, 507] width 133 height 12
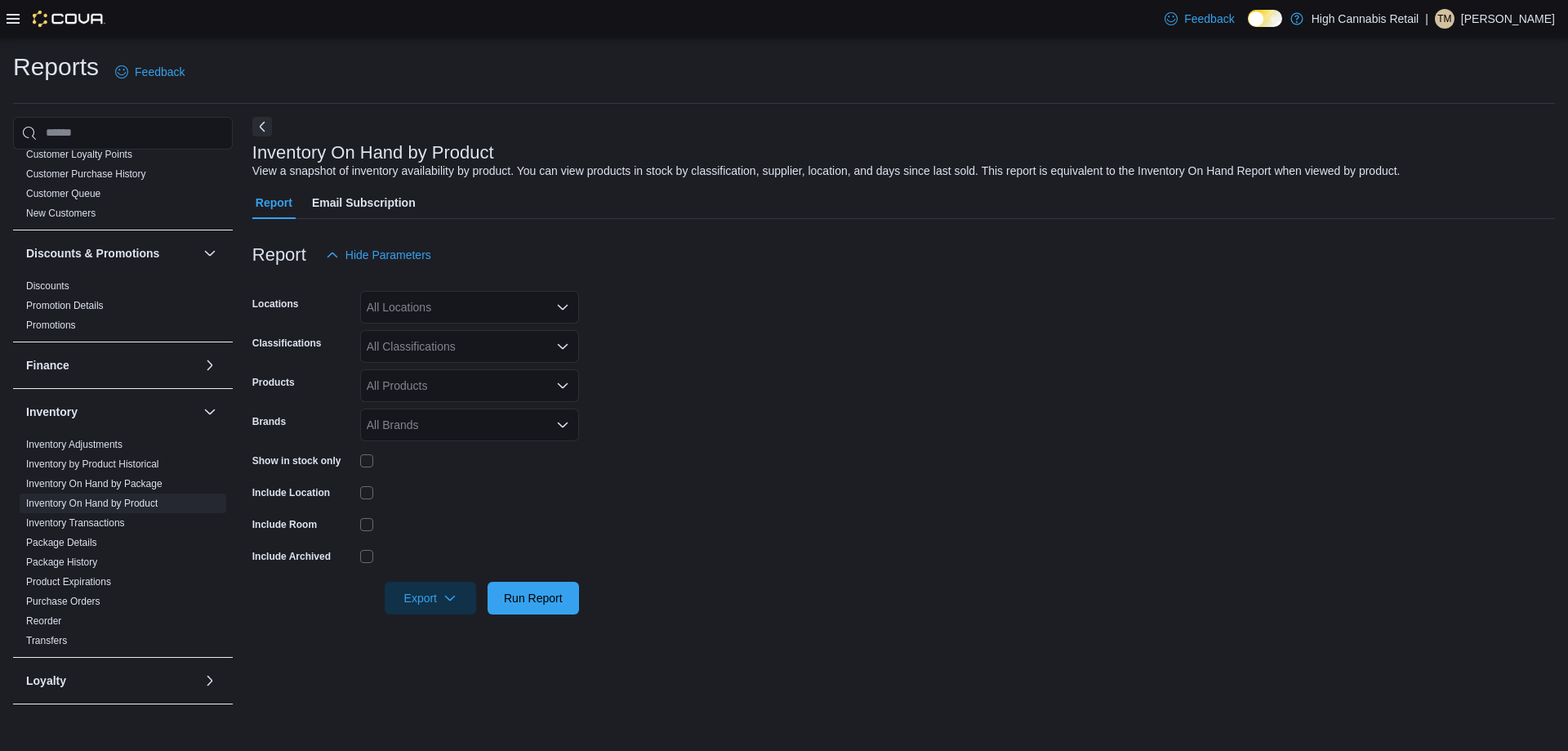
click at [441, 298] on div "All Locations" at bounding box center [470, 306] width 219 height 32
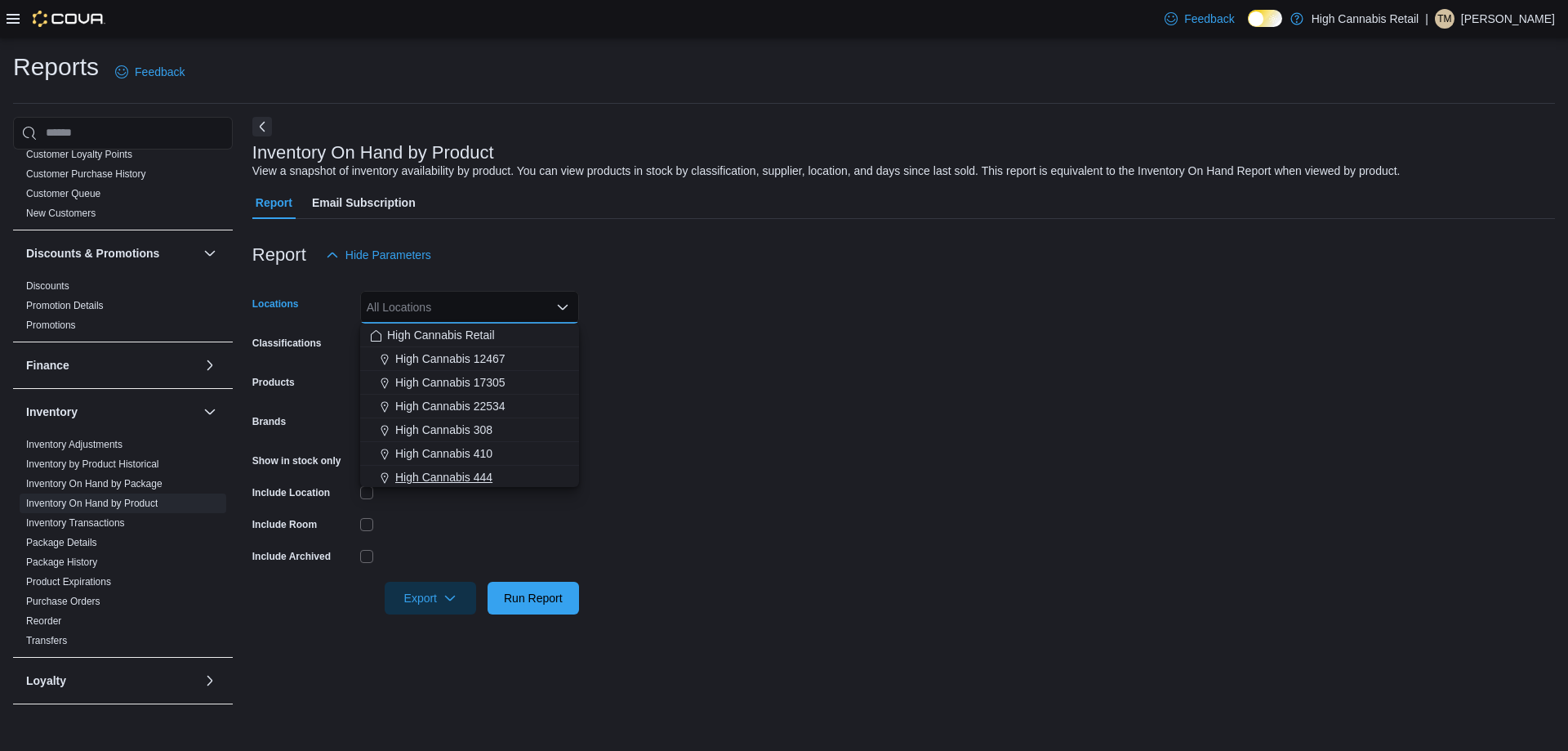
click at [524, 474] on div "High Cannabis 444" at bounding box center [470, 477] width 199 height 16
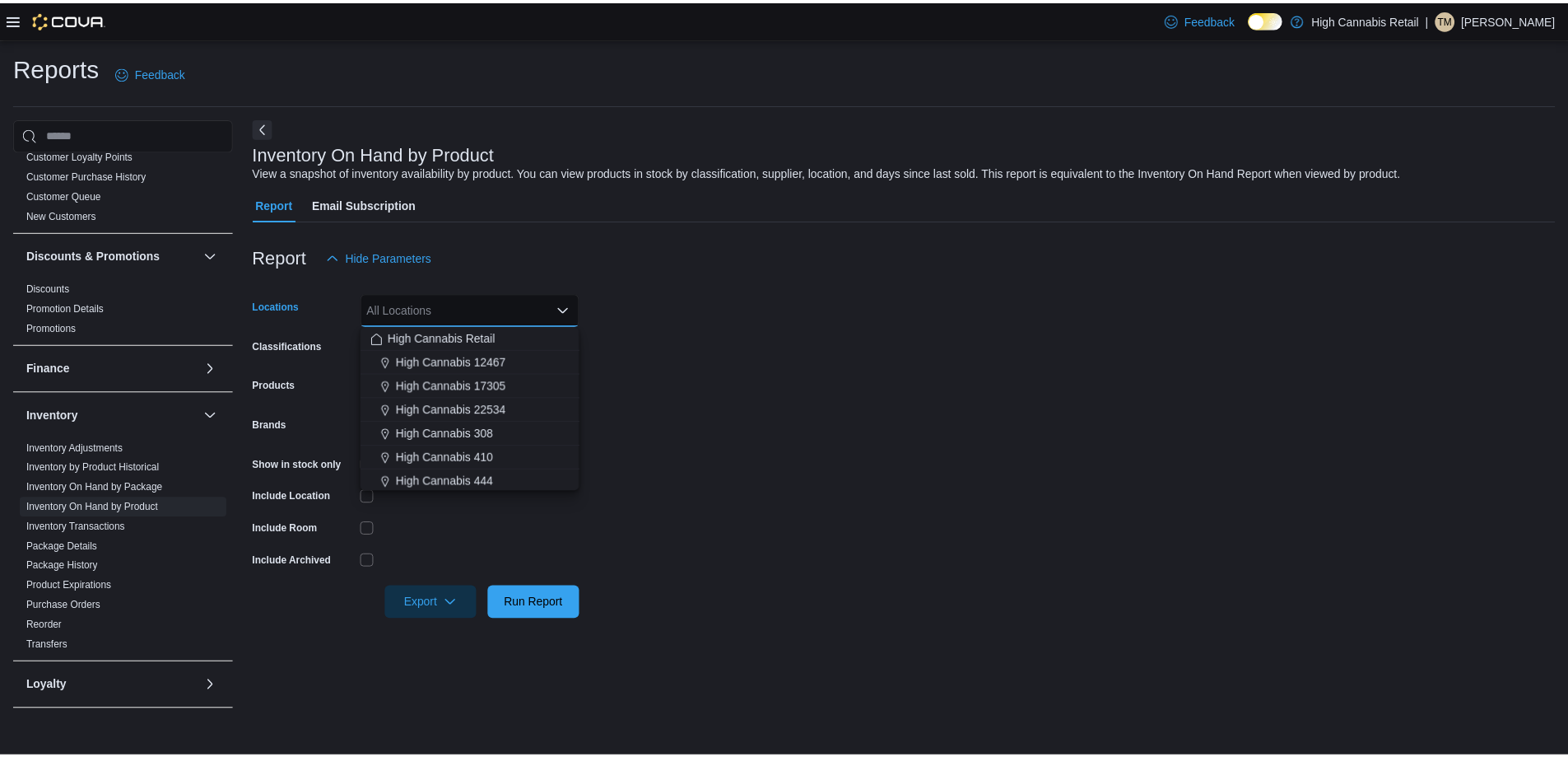
scroll to position [3, 0]
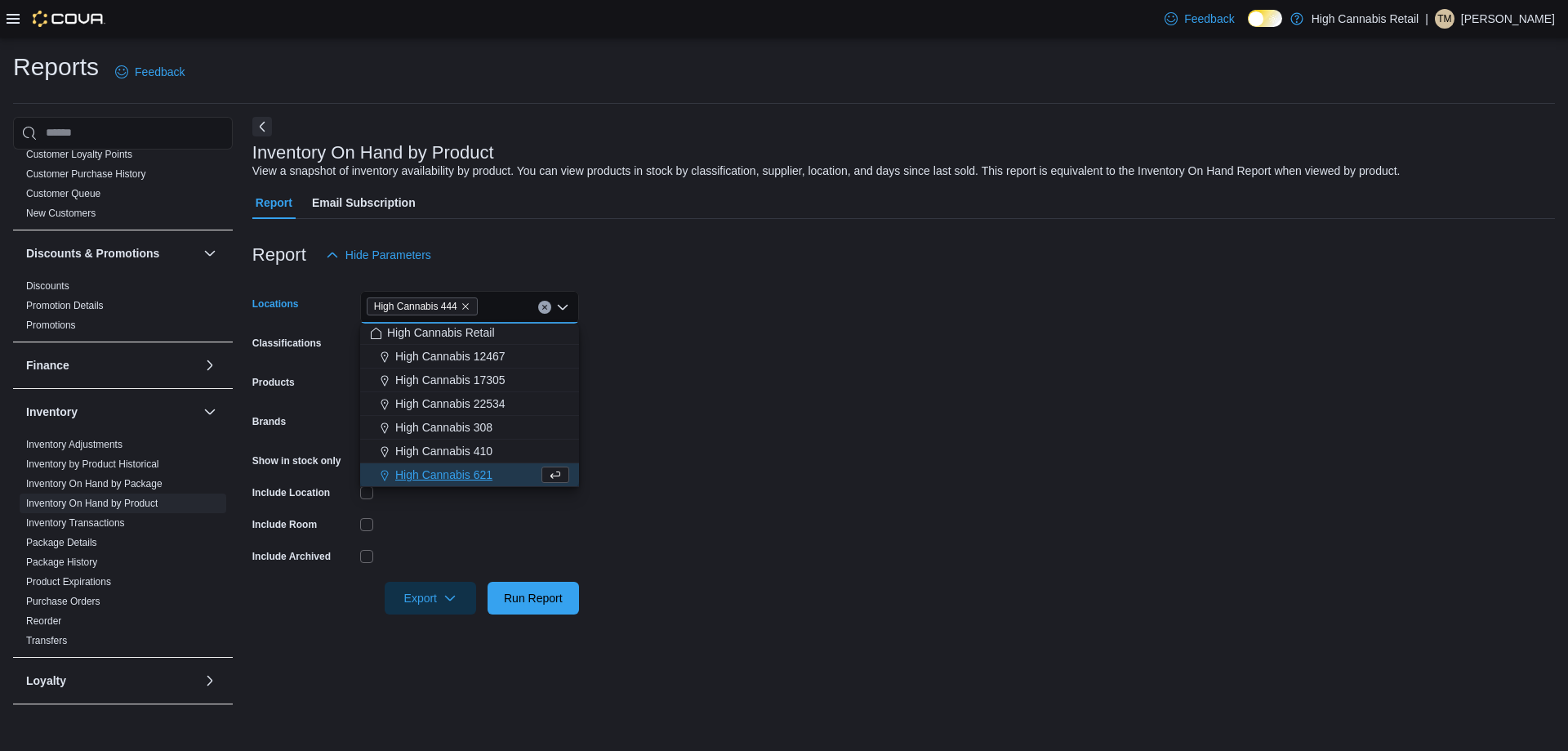
click at [613, 409] on form "Locations High Cannabis 444 Combo box. Selected. High Cannabis 444. Press Backs…" at bounding box center [904, 443] width 1303 height 343
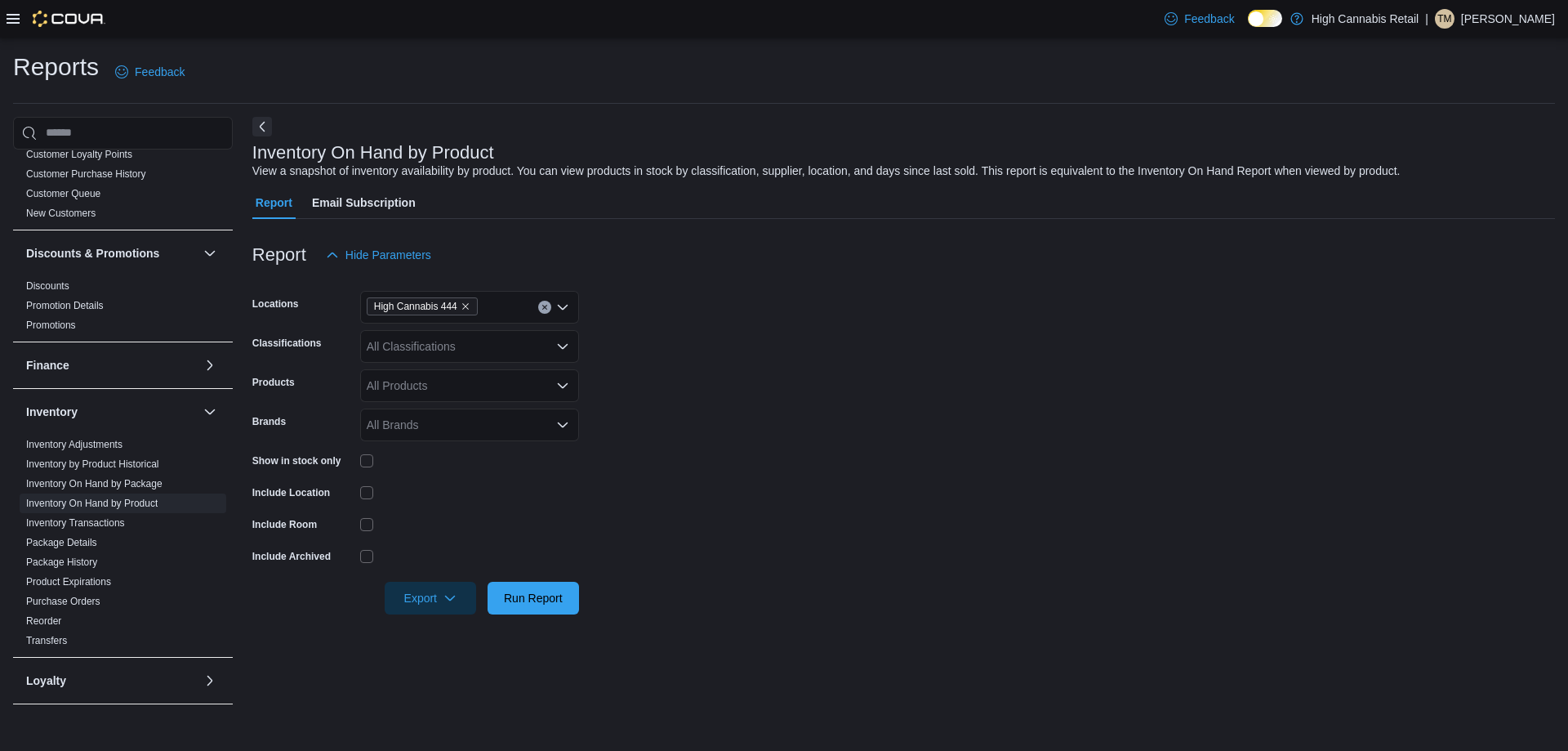
click at [469, 360] on div "All Classifications" at bounding box center [470, 346] width 219 height 32
type input "****"
type input "*********"
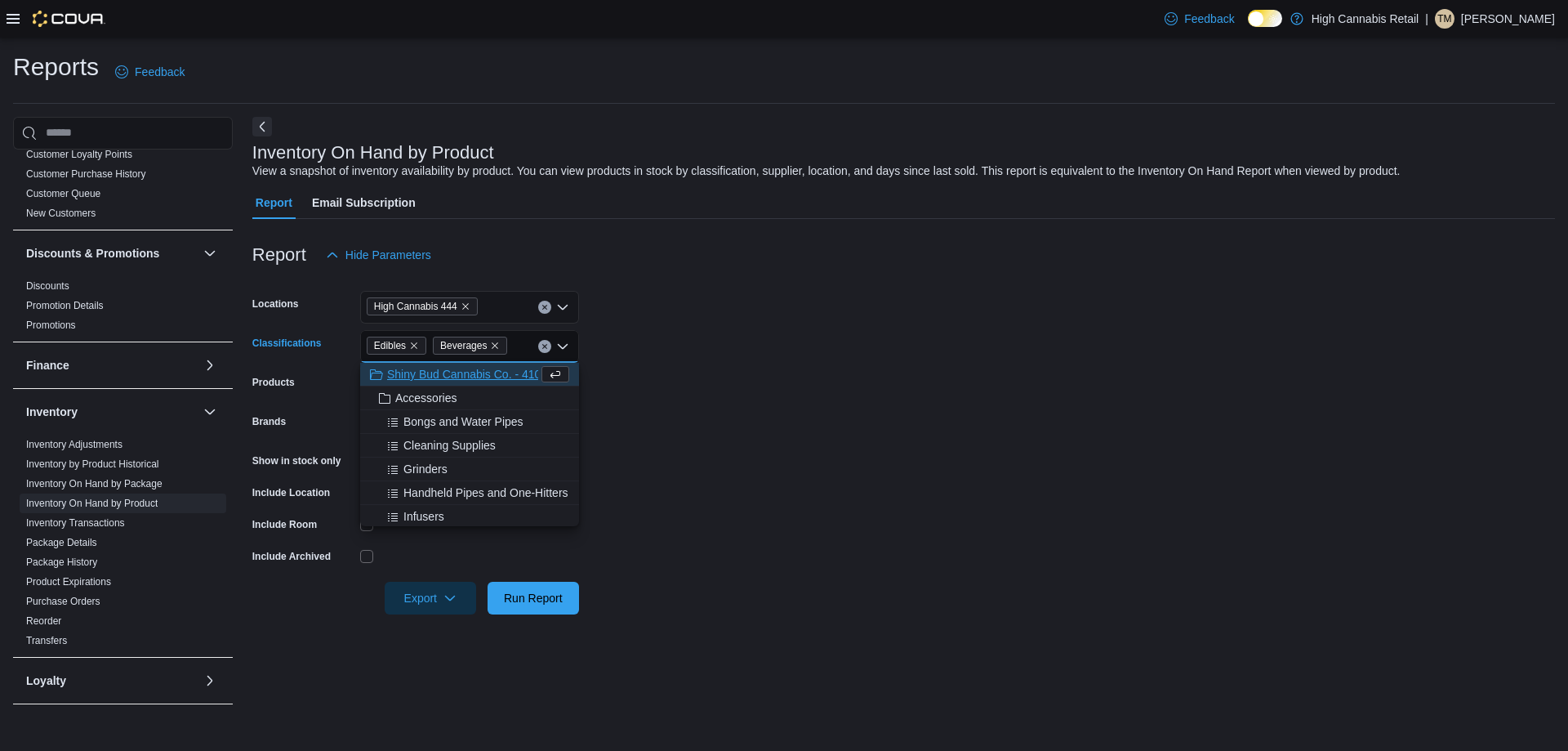
click at [673, 391] on form "Locations High Cannabis 444 Classifications Edibles Beverages Combo box. Select…" at bounding box center [904, 443] width 1303 height 343
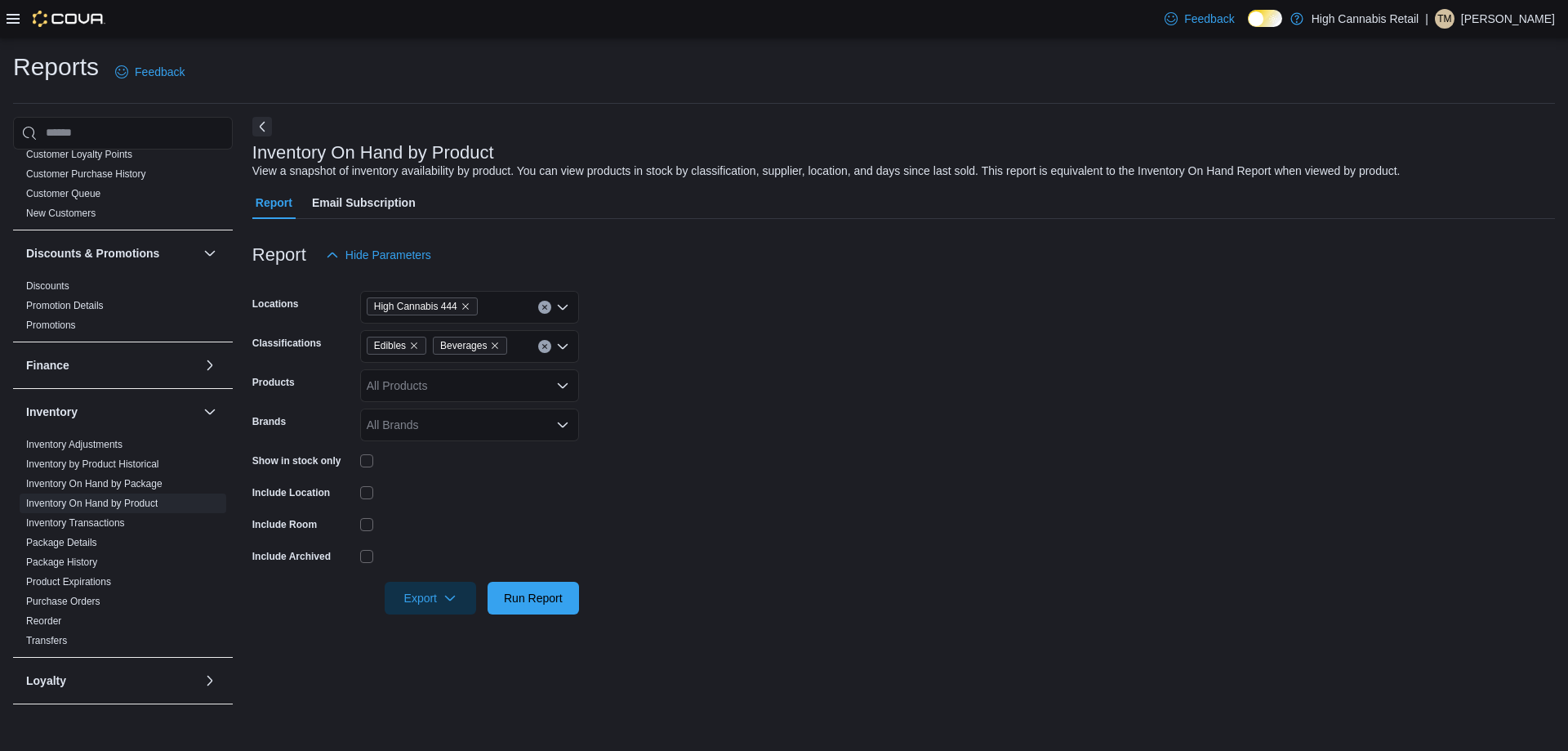
click at [375, 456] on div at bounding box center [470, 461] width 219 height 13
click at [374, 456] on div at bounding box center [470, 461] width 219 height 13
click at [547, 595] on span "Run Report" at bounding box center [533, 597] width 59 height 16
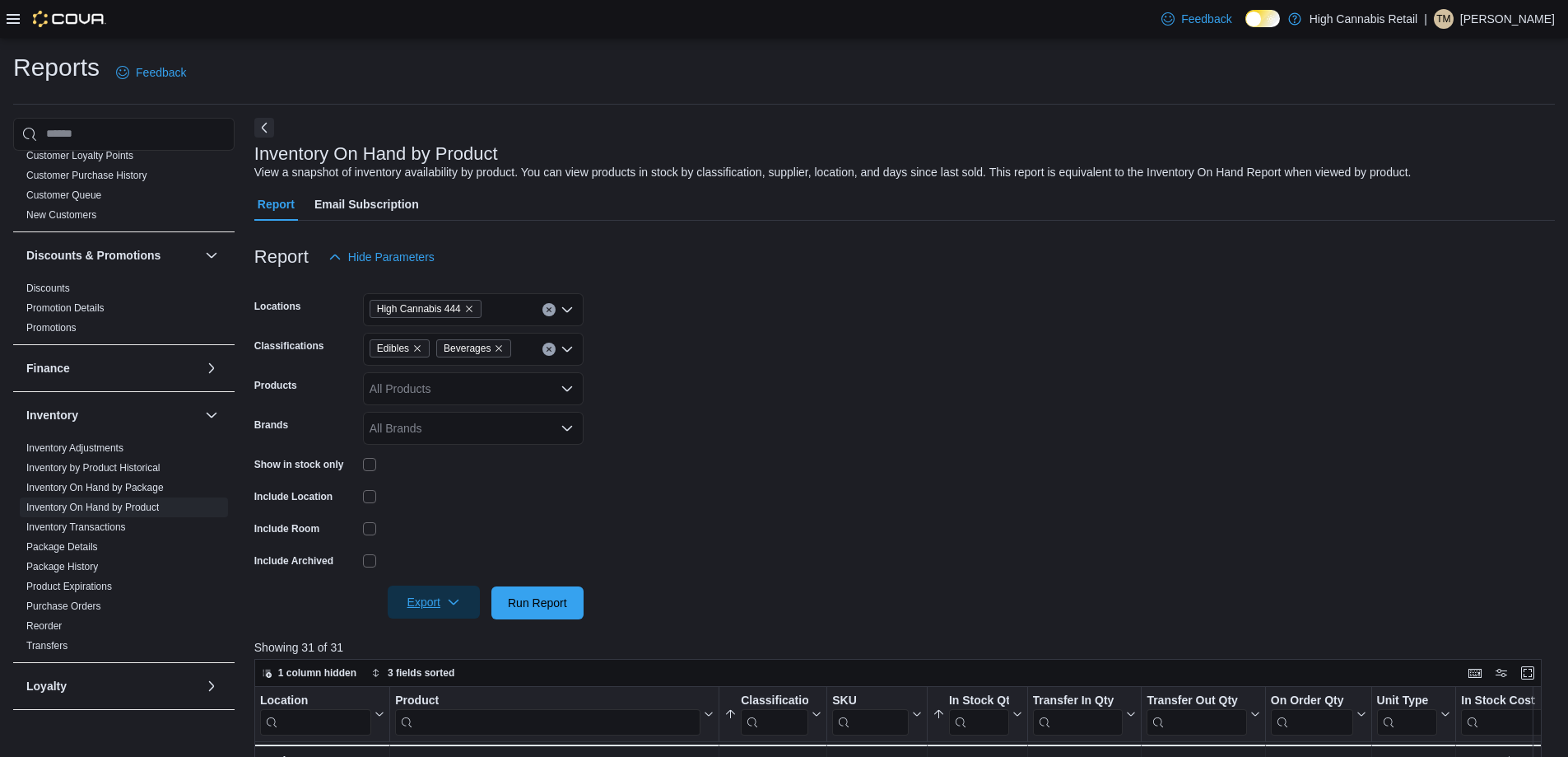
click at [457, 605] on icon "button" at bounding box center [453, 602] width 14 height 14
click at [448, 636] on span "Export to Excel" at bounding box center [436, 635] width 74 height 14
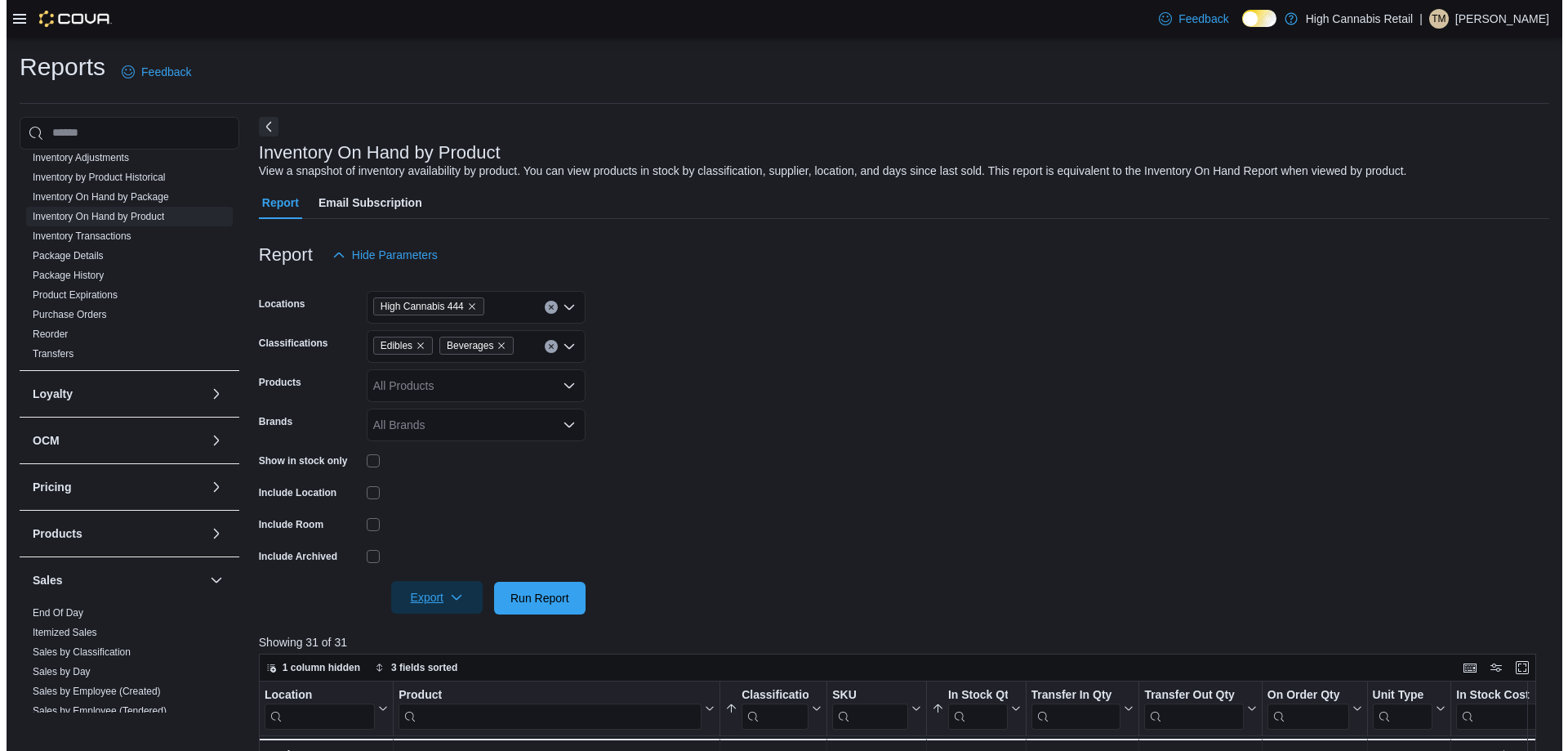
scroll to position [572, 0]
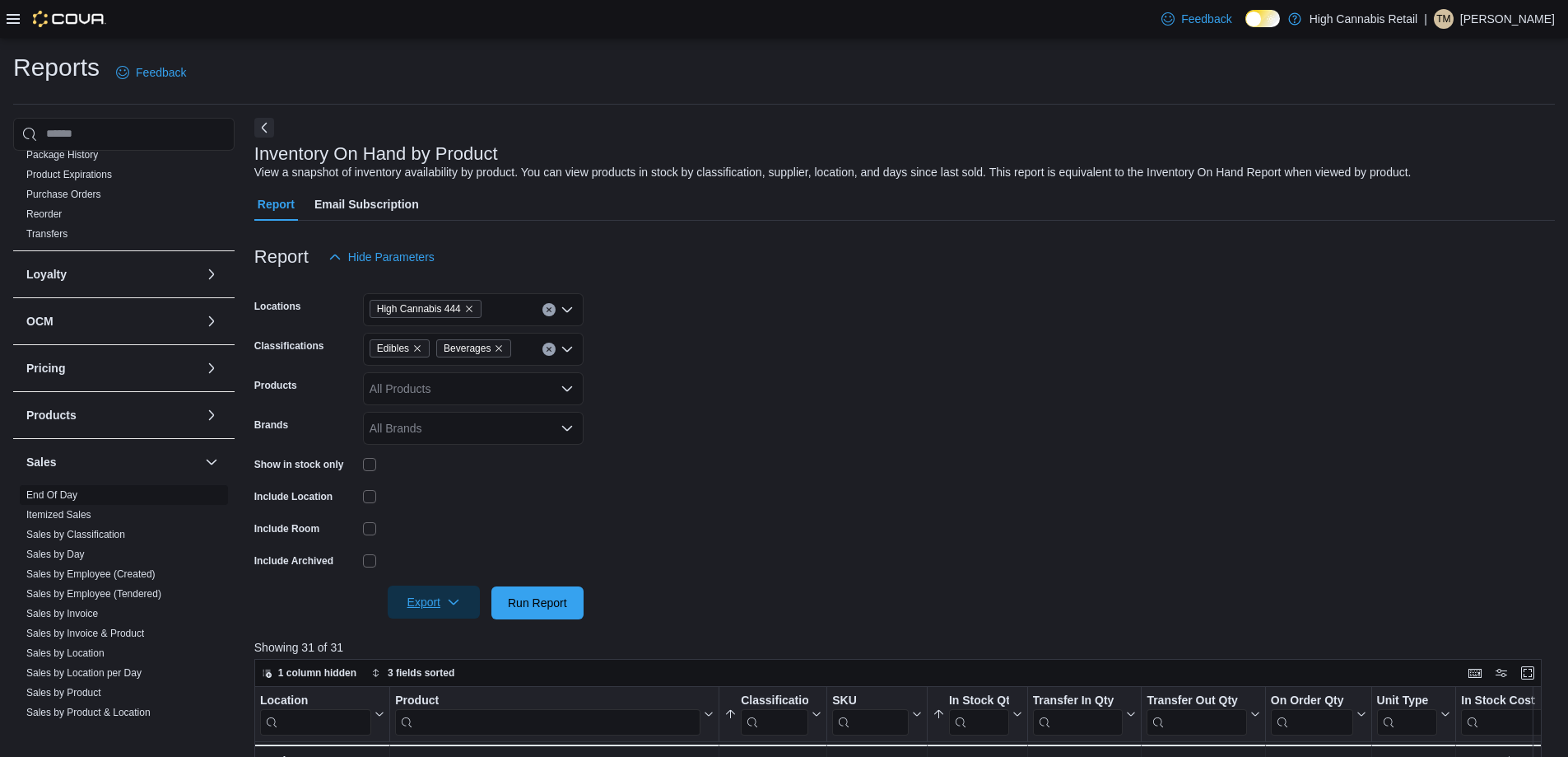
click at [76, 497] on link "End Of Day" at bounding box center [51, 494] width 51 height 12
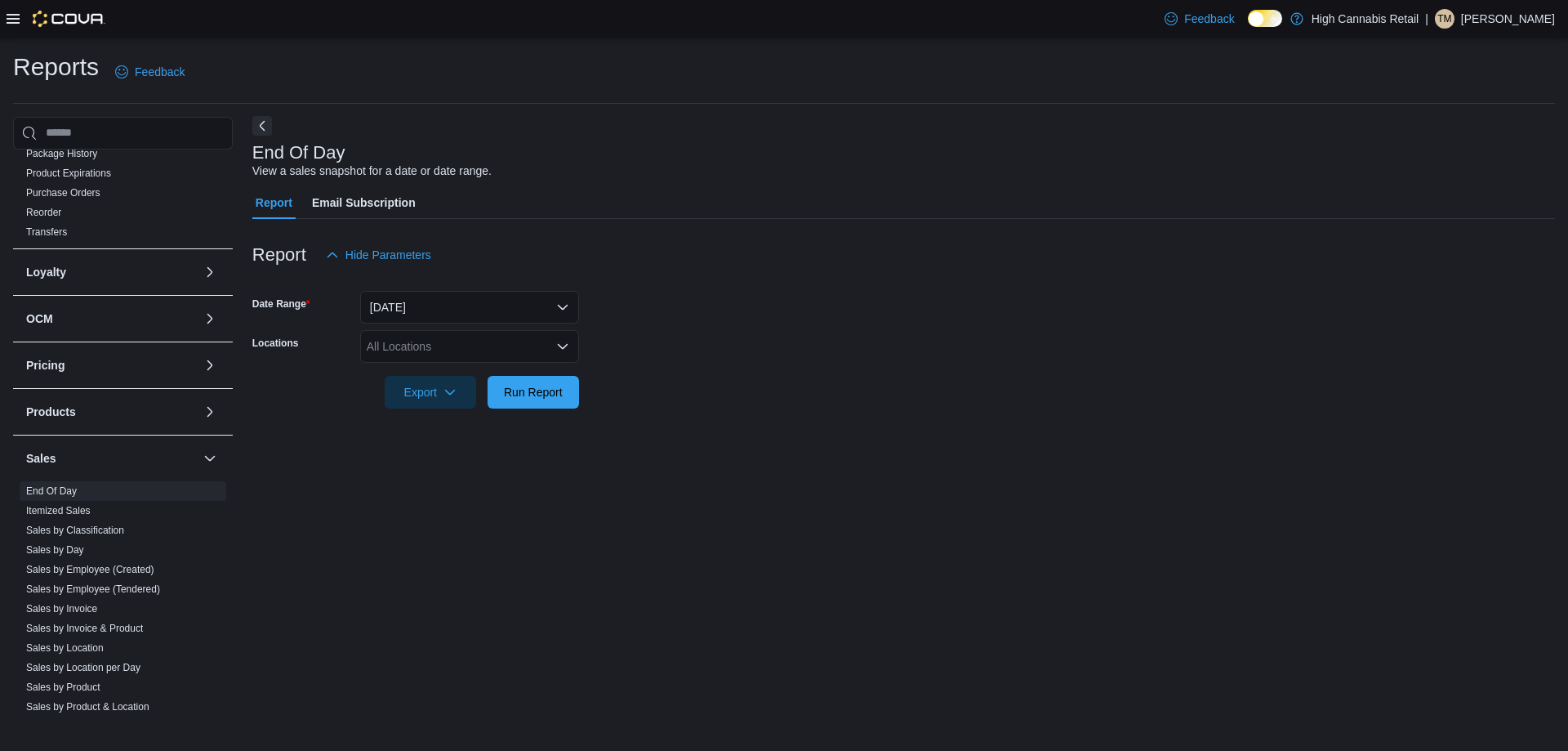
click at [268, 125] on button "Next" at bounding box center [263, 125] width 20 height 20
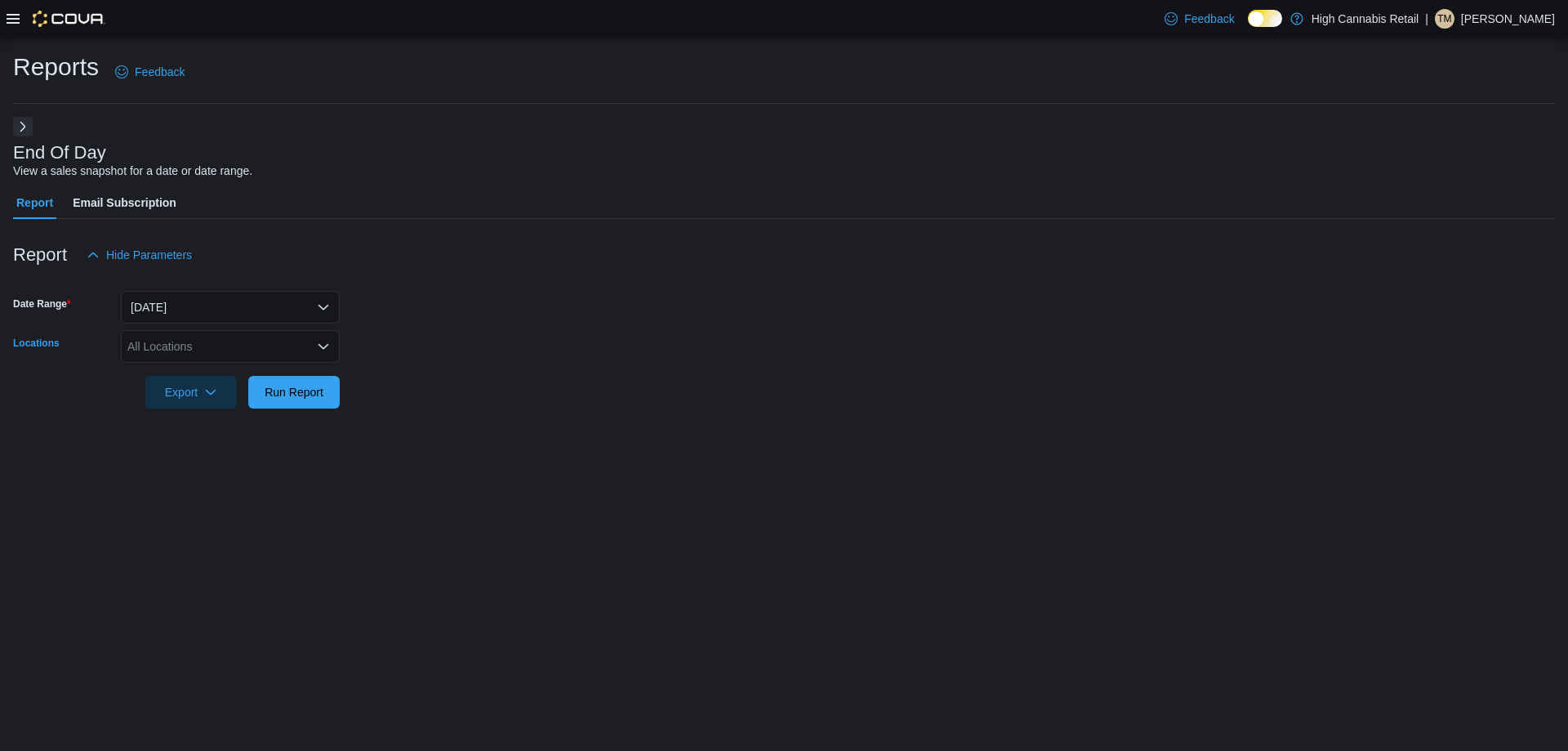
click at [303, 338] on div "All Locations" at bounding box center [230, 346] width 219 height 32
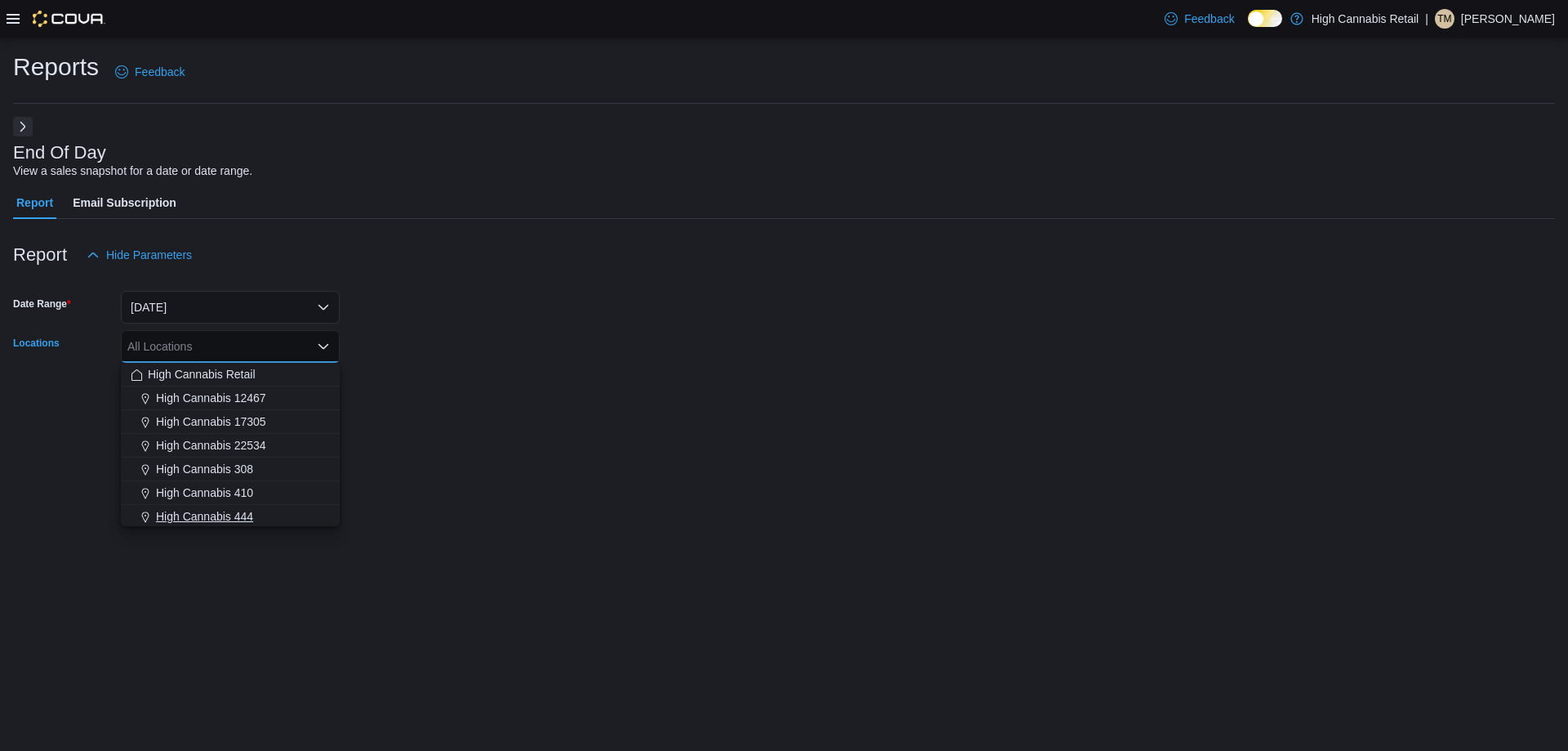
click at [298, 514] on div "High Cannabis 444" at bounding box center [230, 516] width 199 height 16
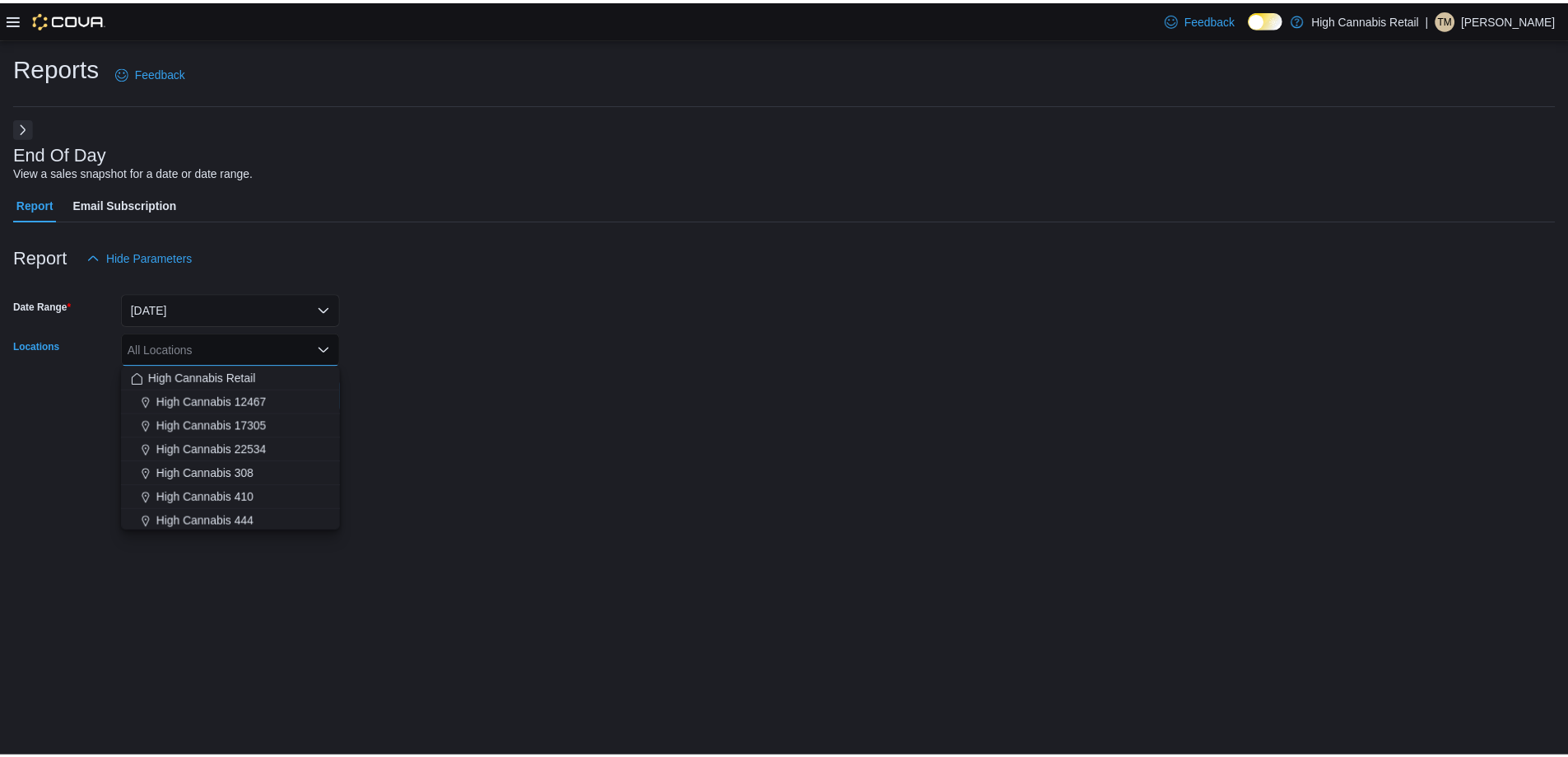
scroll to position [3, 0]
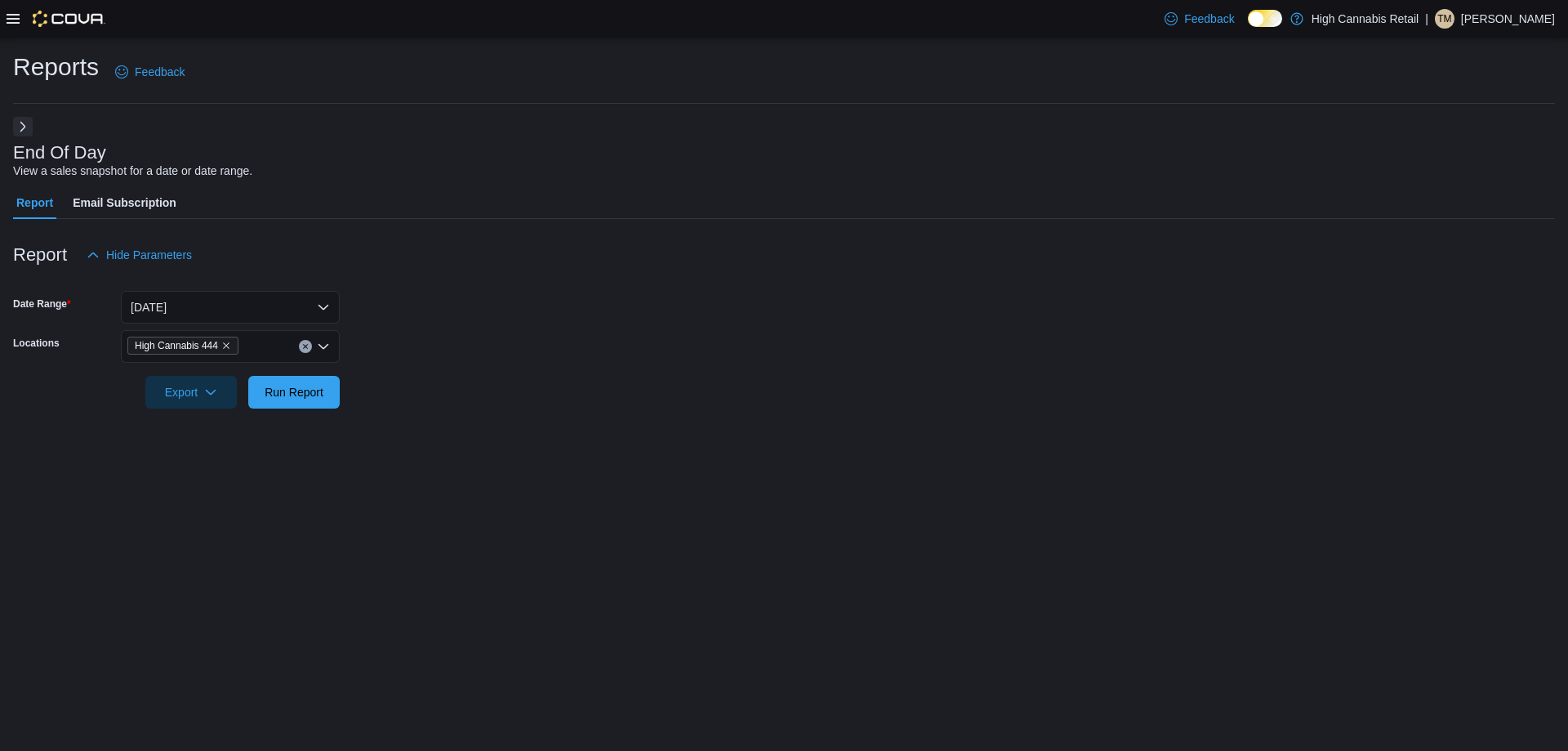
drag, startPoint x: 450, startPoint y: 415, endPoint x: 353, endPoint y: 410, distance: 97.1
click at [451, 415] on div at bounding box center [784, 419] width 1542 height 20
click at [321, 401] on span "Run Report" at bounding box center [294, 391] width 72 height 32
